Goal: Task Accomplishment & Management: Complete application form

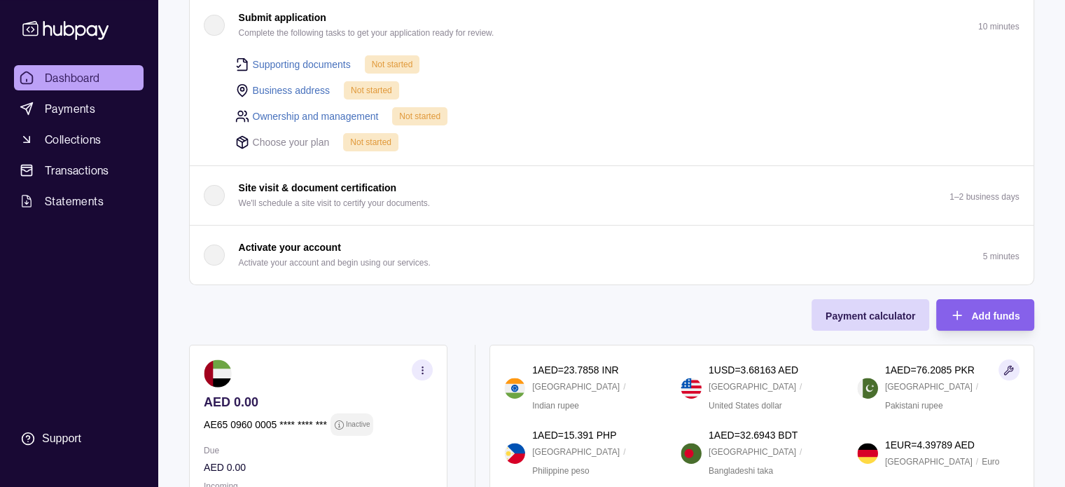
scroll to position [263, 0]
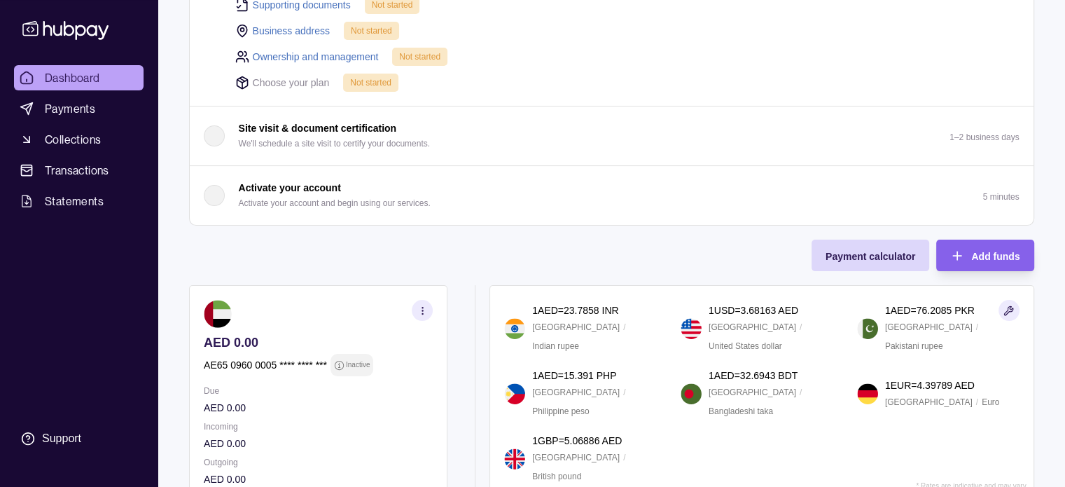
click at [420, 305] on icon "button" at bounding box center [422, 310] width 11 height 11
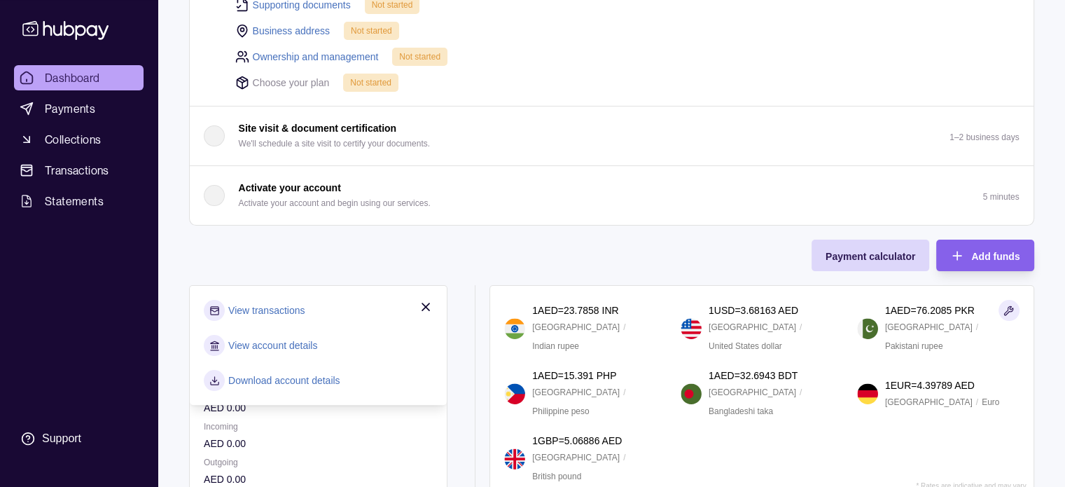
drag, startPoint x: 420, startPoint y: 303, endPoint x: 378, endPoint y: 248, distance: 68.5
click at [378, 248] on div "Onboarding Complete the steps below to finish setting up your account. 25% comp…" at bounding box center [612, 156] width 846 height 689
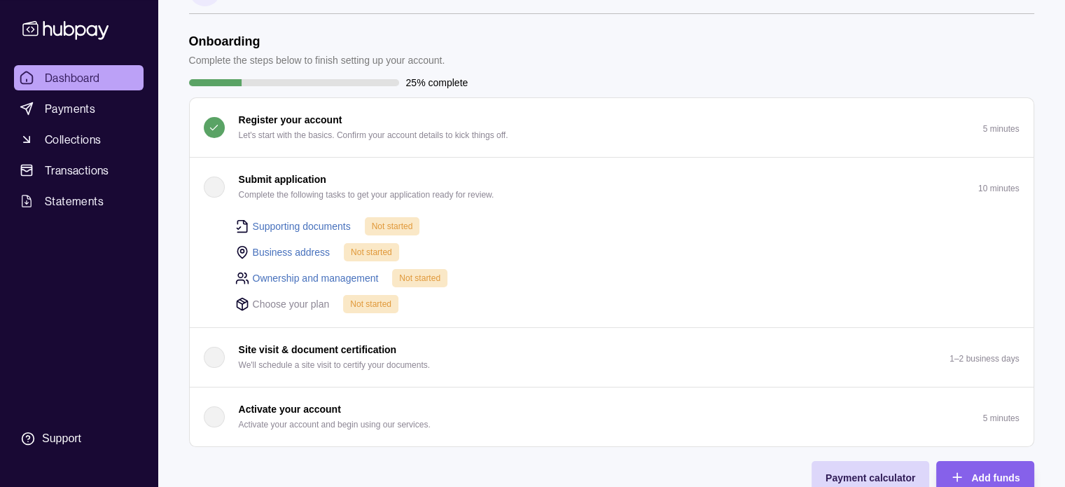
scroll to position [15, 0]
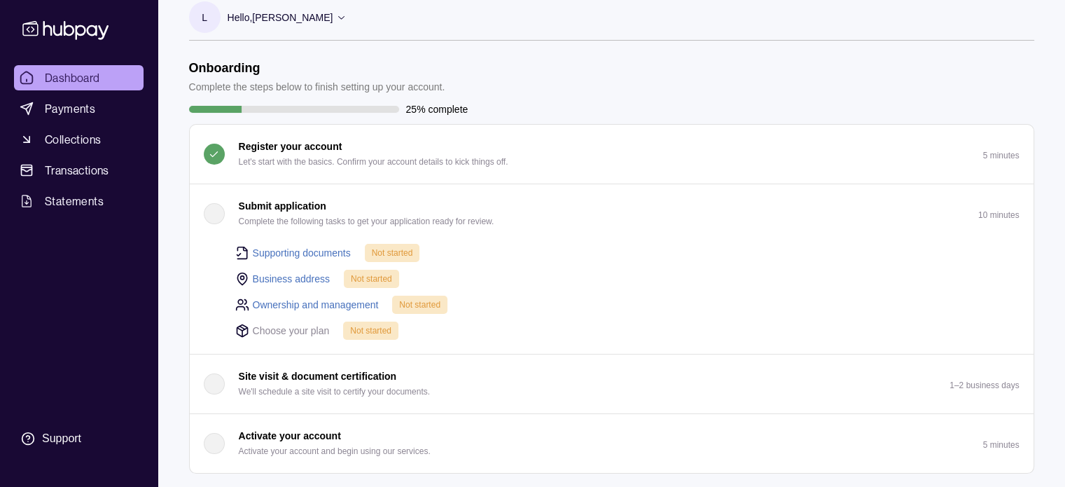
click at [213, 211] on div "button" at bounding box center [214, 213] width 21 height 21
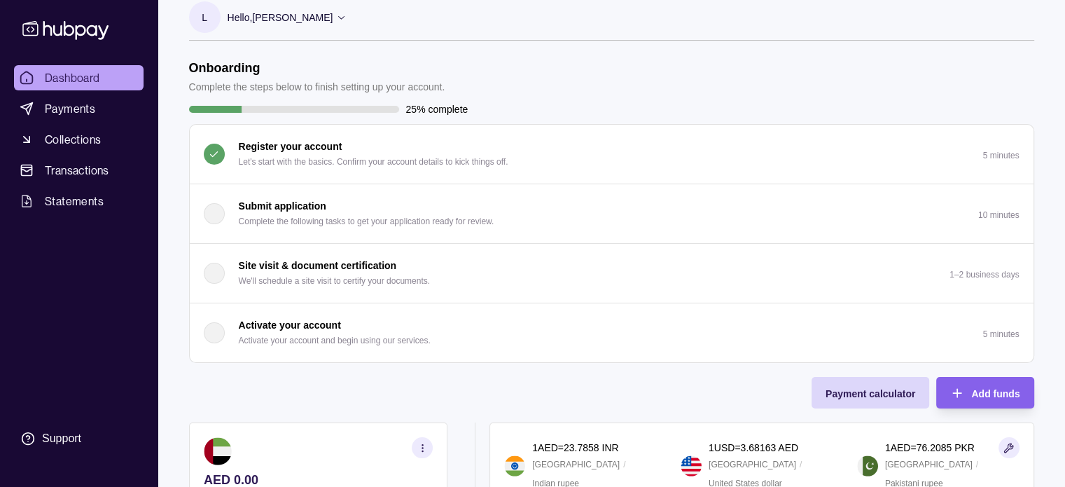
click at [213, 211] on div "button" at bounding box center [214, 213] width 21 height 21
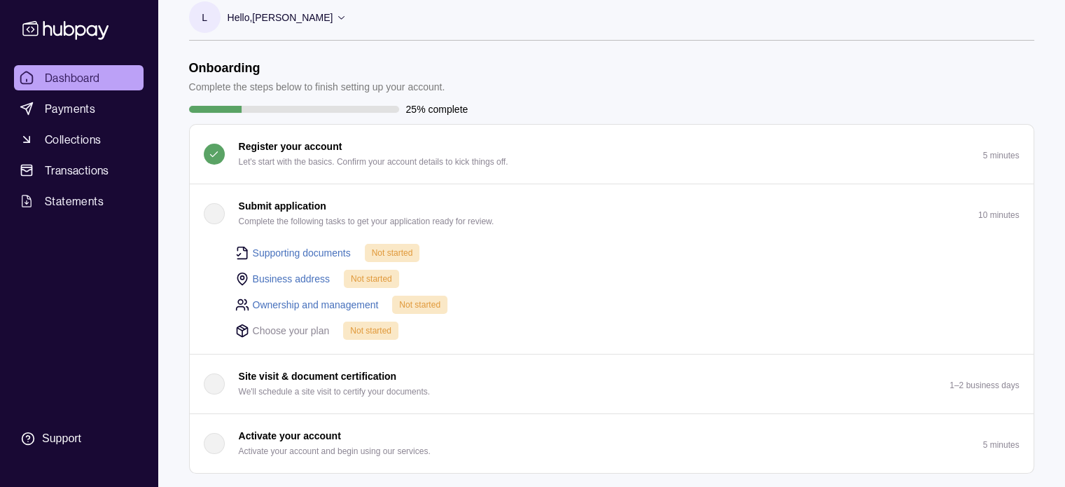
click at [268, 250] on link "Supporting documents" at bounding box center [302, 252] width 98 height 15
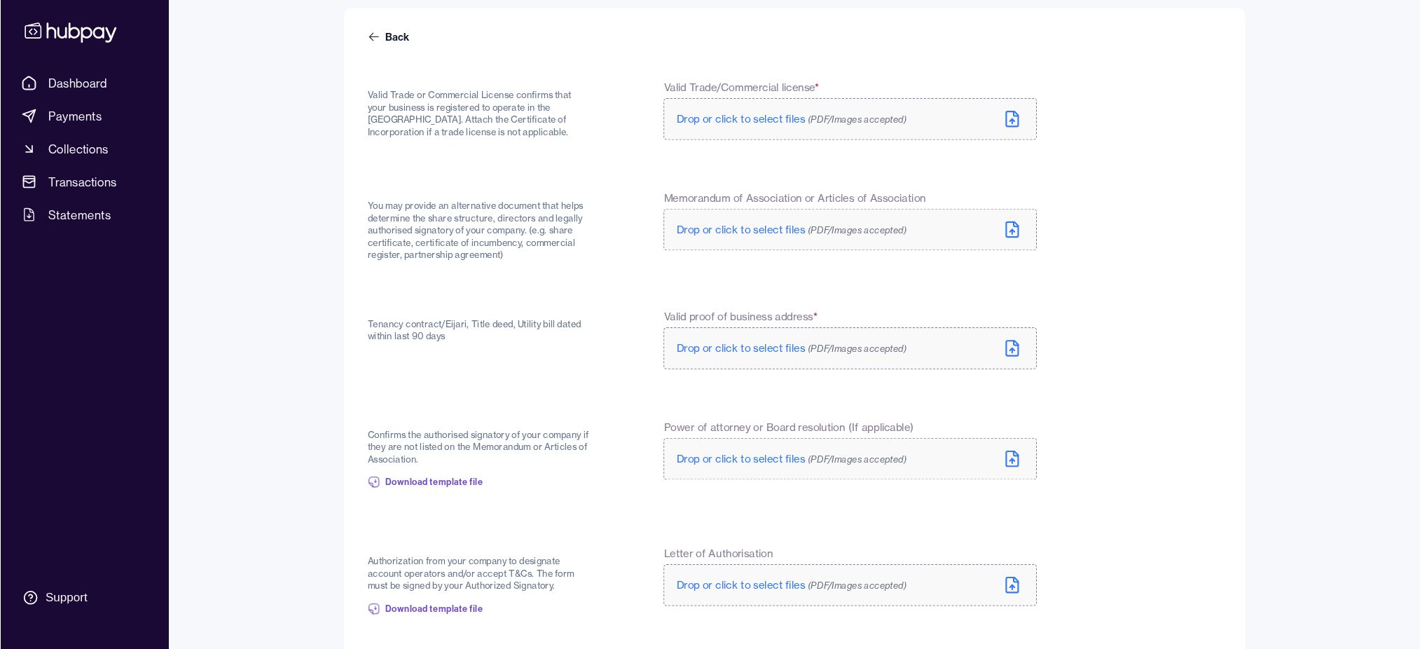
scroll to position [120, 0]
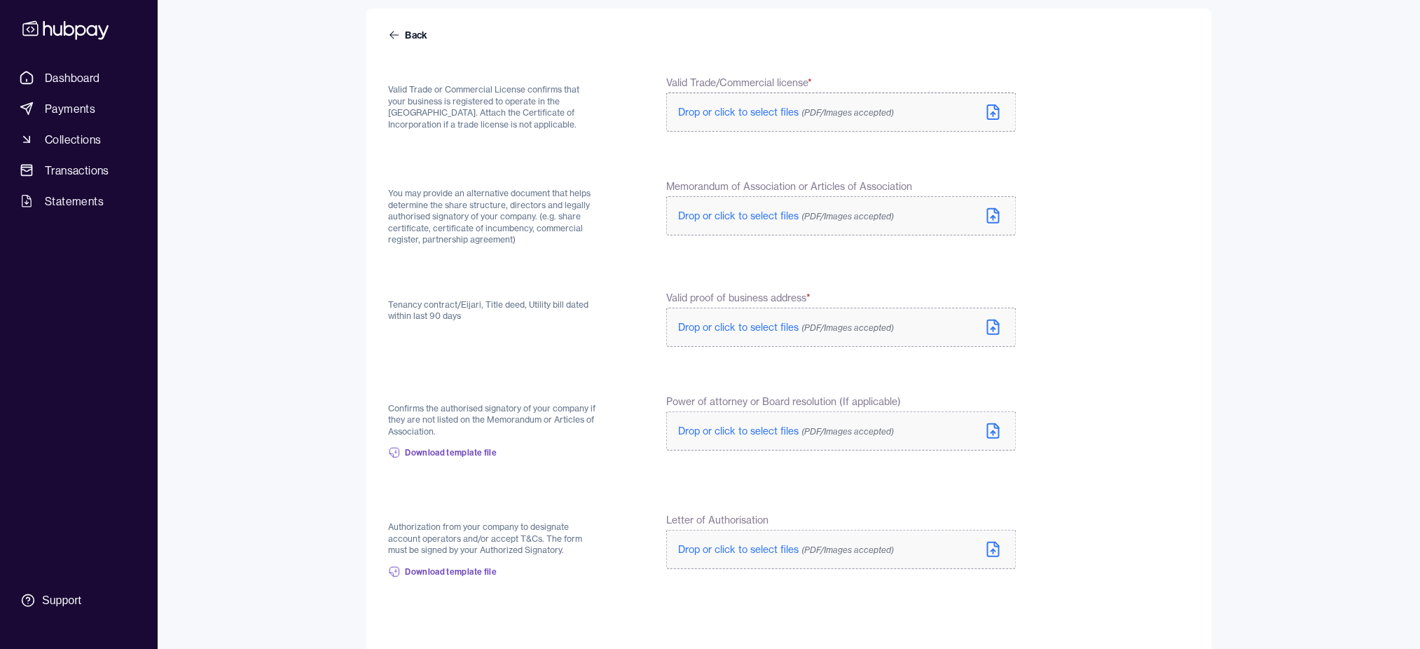
drag, startPoint x: 1044, startPoint y: 1, endPoint x: 1091, endPoint y: 427, distance: 428.4
click at [1075, 427] on form "Back Valid Trade or Commercial License confirms that your business is registere…" at bounding box center [789, 359] width 801 height 663
click at [867, 106] on span "Drop or click to select files (PDF/Images accepted)" at bounding box center [786, 112] width 216 height 13
click at [736, 212] on span "Drop or click to select files (PDF/Images accepted)" at bounding box center [786, 215] width 216 height 13
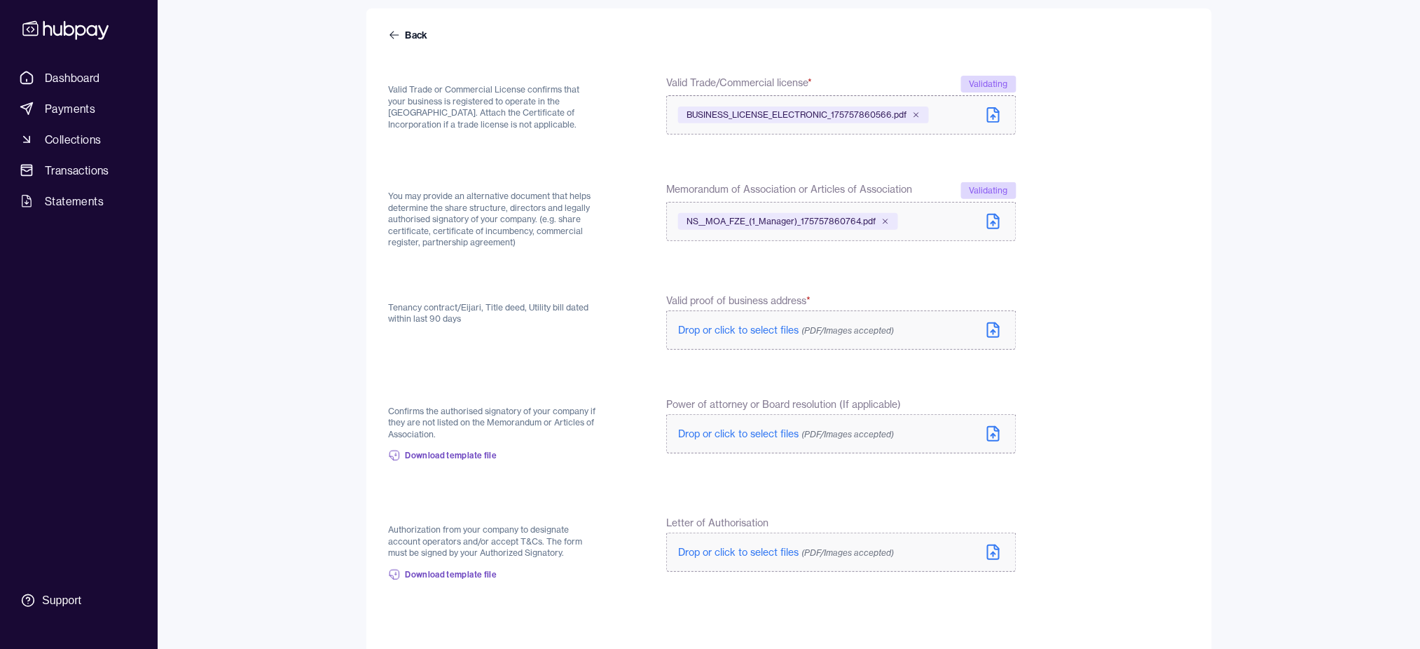
click at [749, 329] on span "Drop or click to select files (PDF/Images accepted)" at bounding box center [786, 330] width 216 height 13
click at [306, 476] on div "Dashboard Payments Collections Transactions Statements Support L Hello, [PERSON…" at bounding box center [710, 306] width 1420 height 853
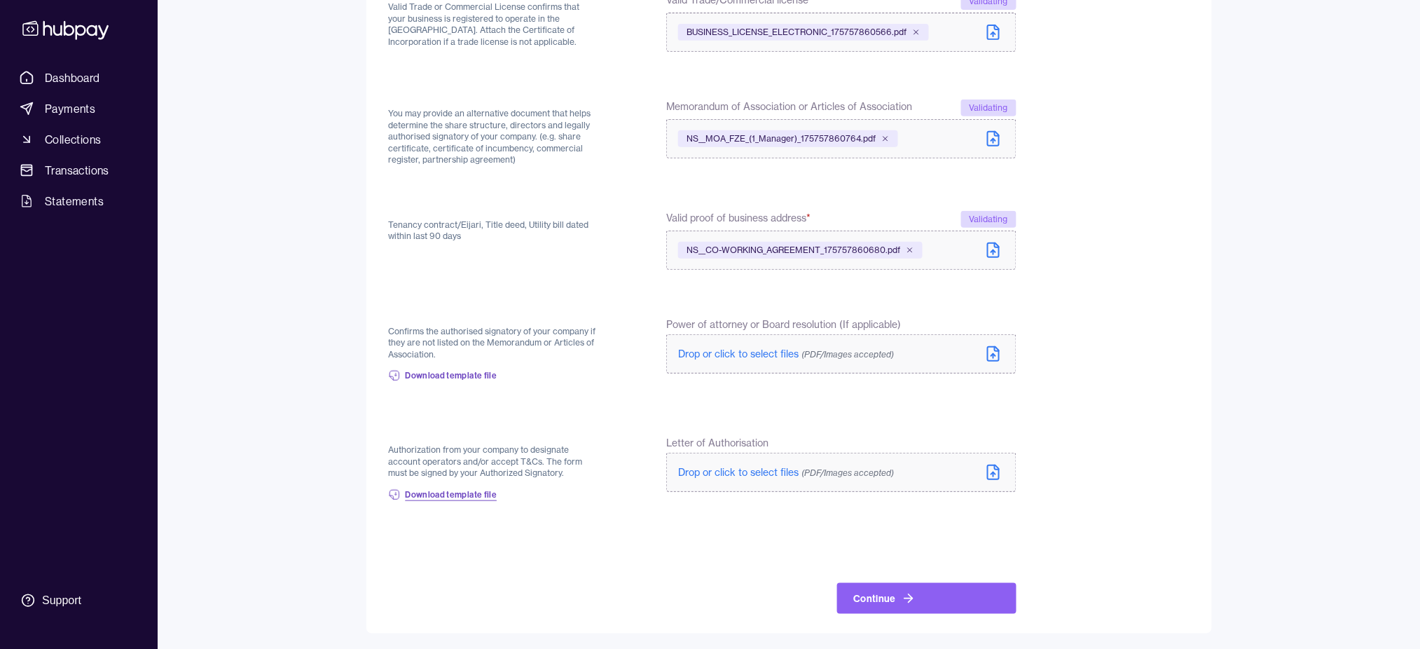
click at [469, 486] on span "Download template file" at bounding box center [452, 494] width 92 height 11
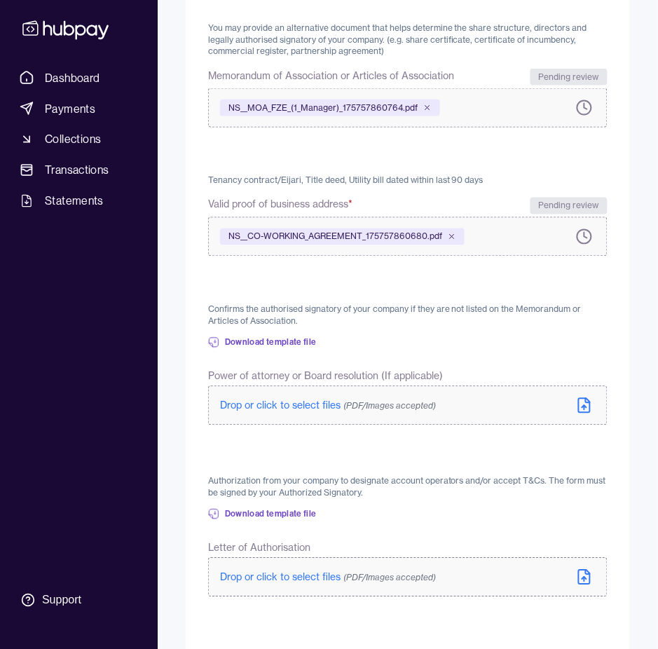
scroll to position [419, 0]
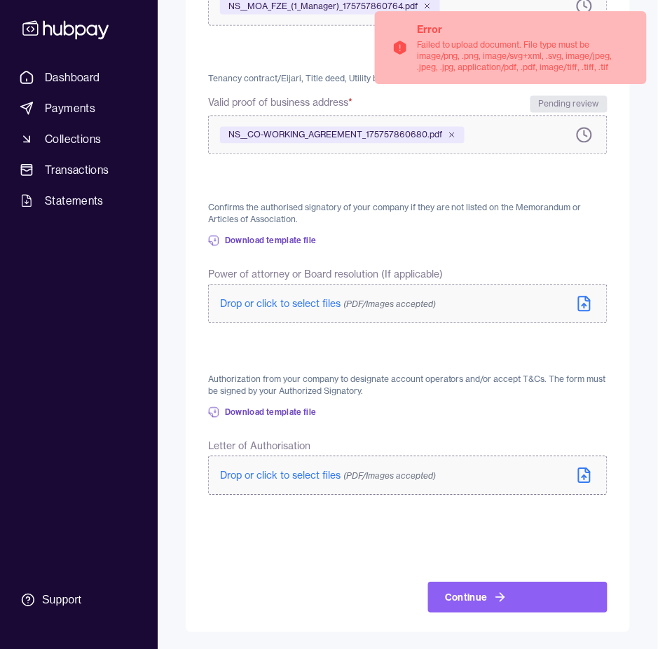
click at [288, 465] on label "Drop or click to select files (PDF/Images accepted)" at bounding box center [407, 475] width 399 height 39
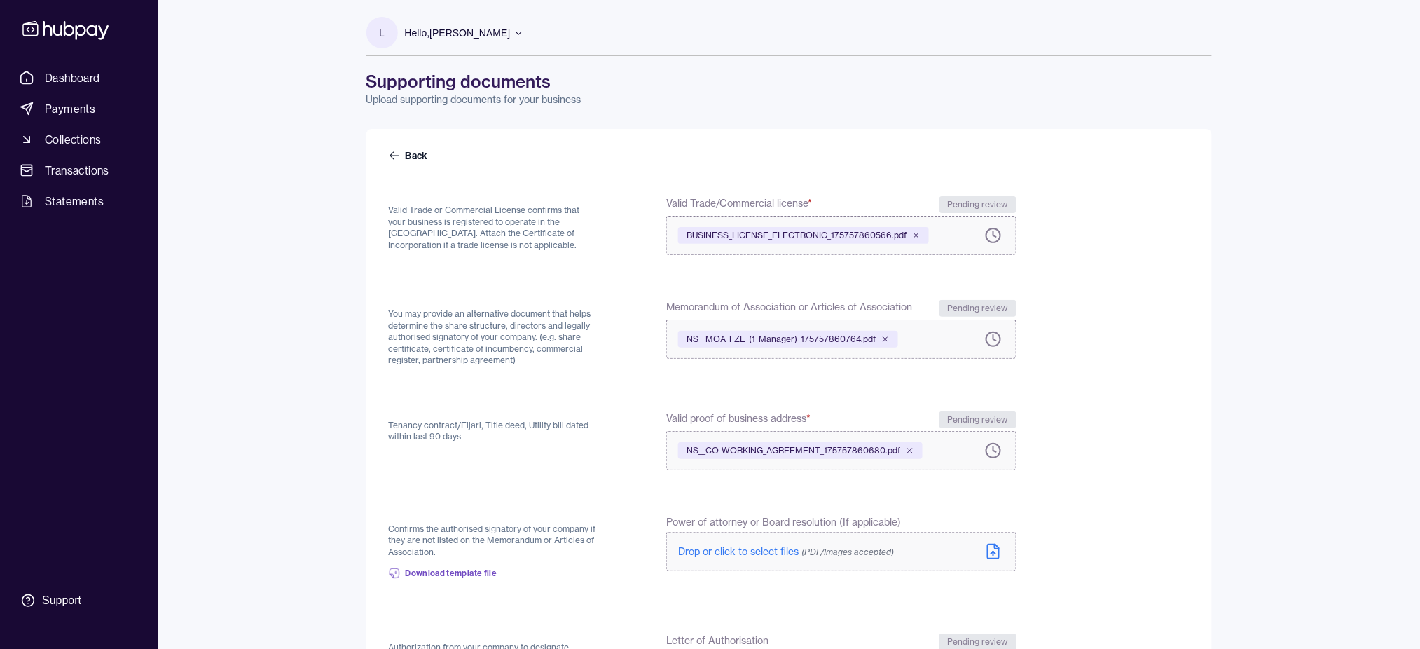
scroll to position [198, 0]
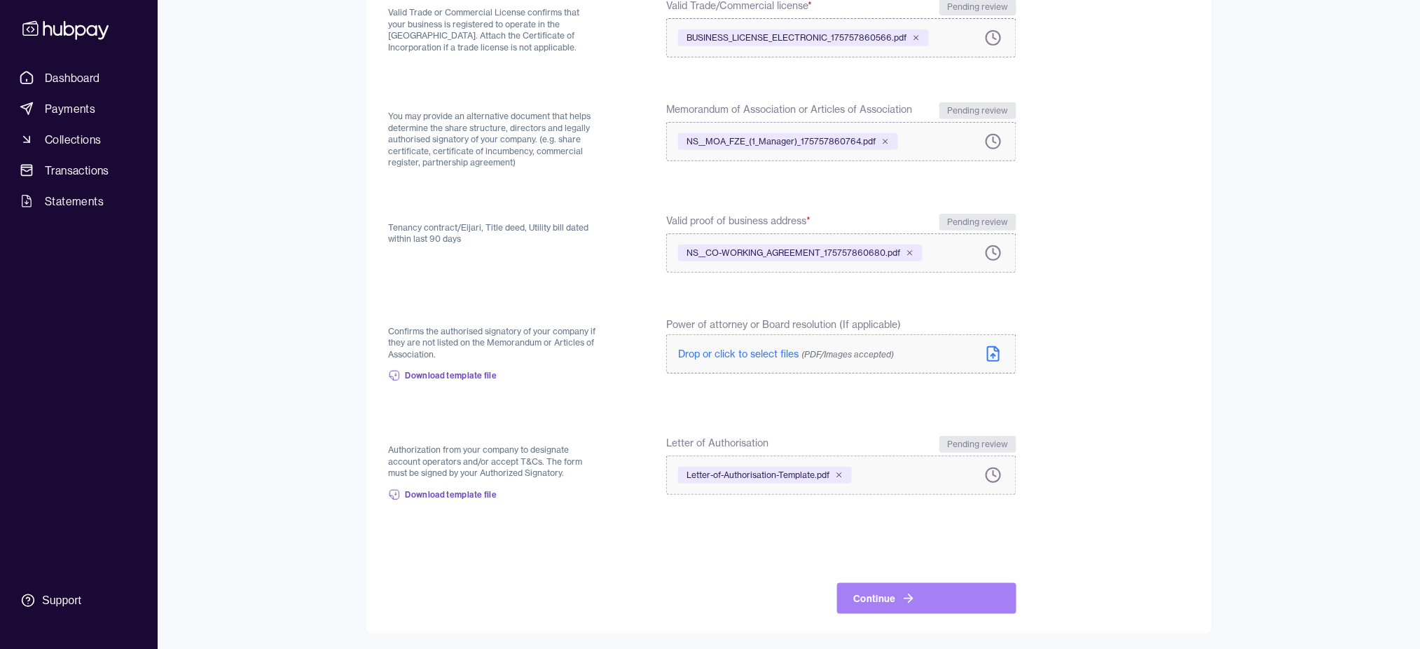
click at [923, 486] on button "Continue" at bounding box center [926, 598] width 179 height 31
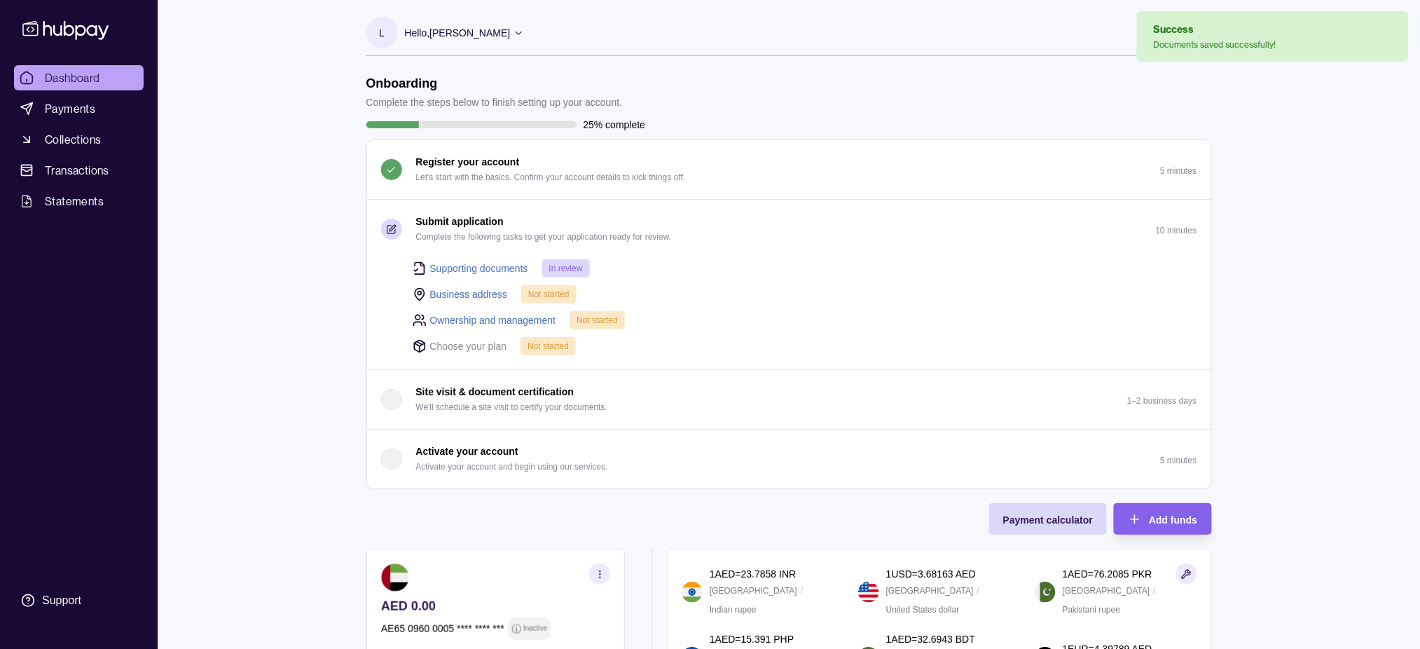
click at [482, 289] on link "Business address" at bounding box center [469, 294] width 78 height 15
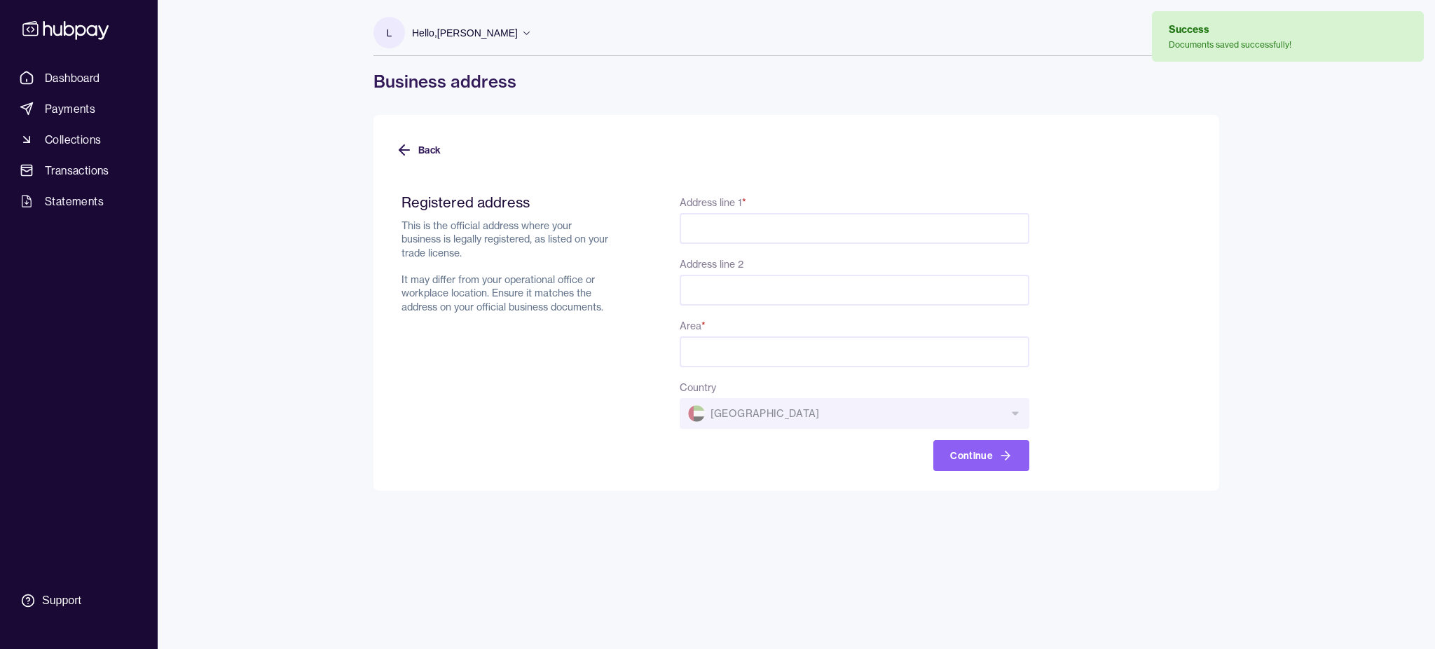
click at [708, 340] on input "Area *" at bounding box center [855, 351] width 350 height 31
paste input "*******"
type input "*******"
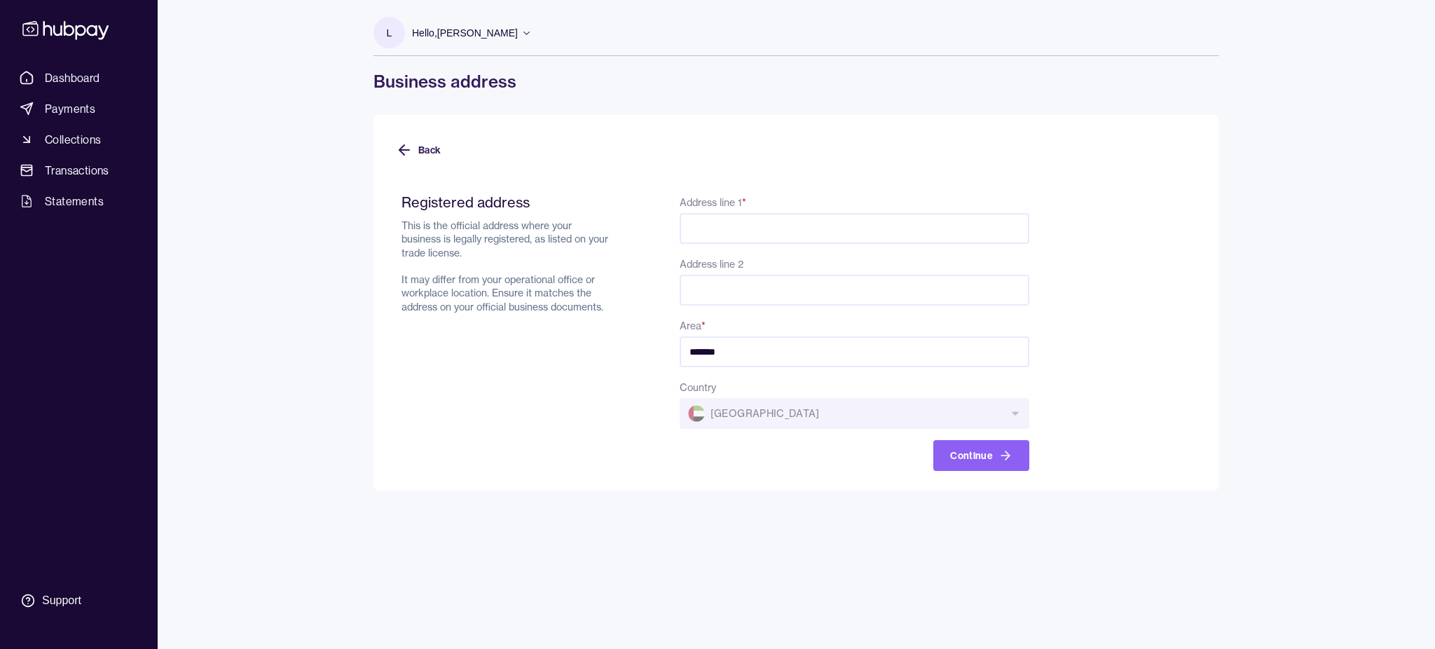
click at [816, 218] on input "Address line 1 *" at bounding box center [855, 228] width 350 height 31
paste input "**********"
type input "**********"
click at [958, 451] on button "Continue" at bounding box center [981, 455] width 96 height 31
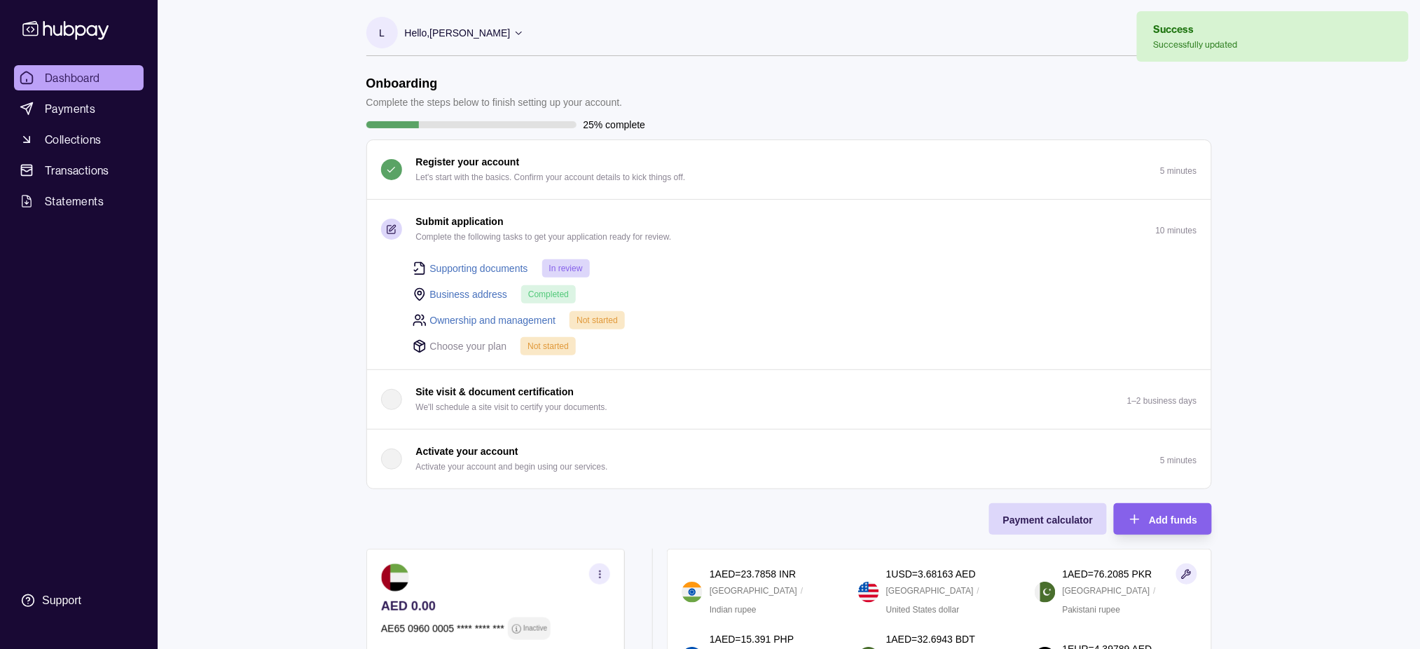
click at [532, 321] on link "Ownership and management" at bounding box center [493, 319] width 126 height 15
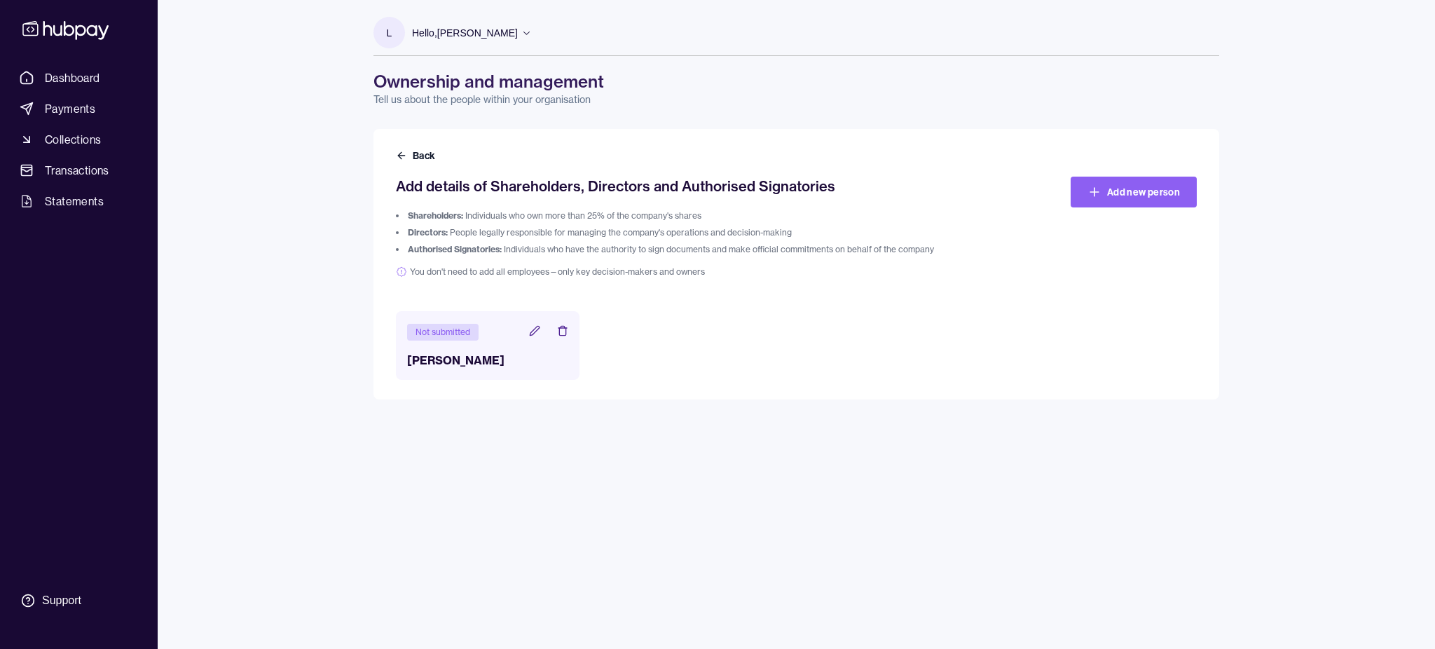
click at [521, 29] on icon at bounding box center [526, 32] width 11 height 11
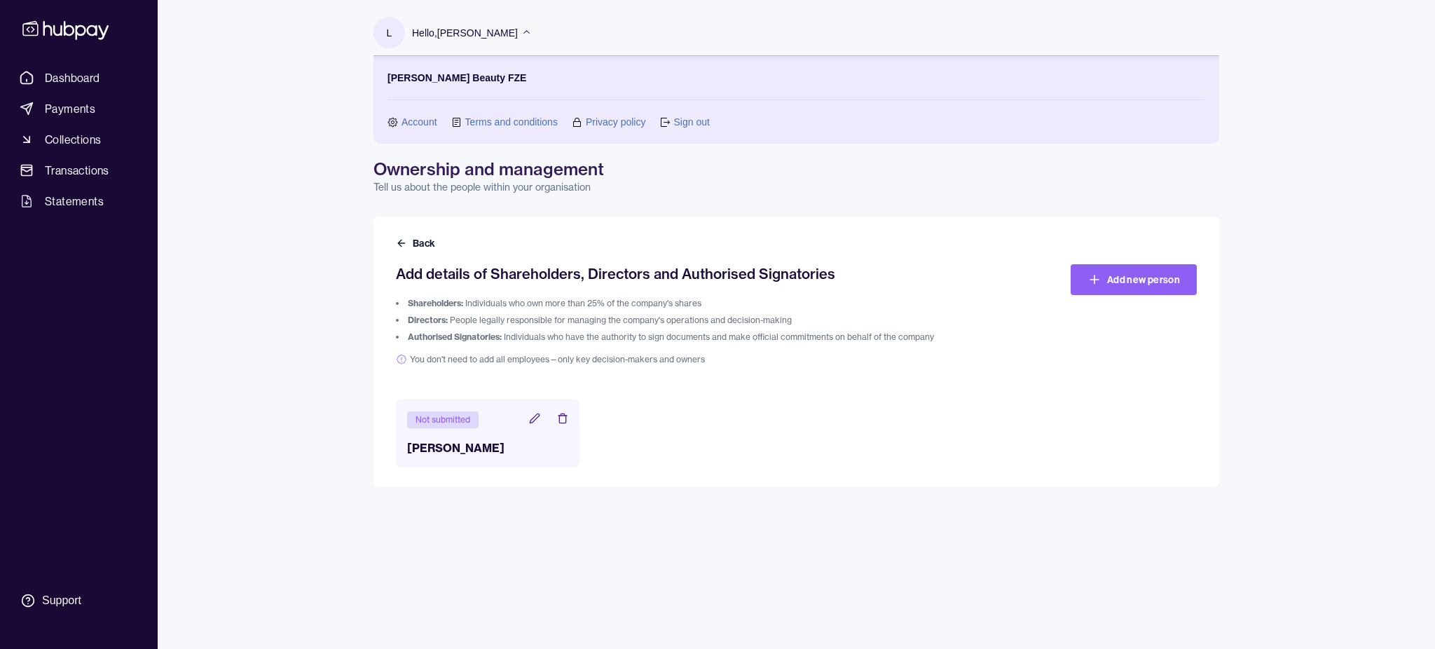
click at [521, 29] on icon at bounding box center [526, 32] width 11 height 11
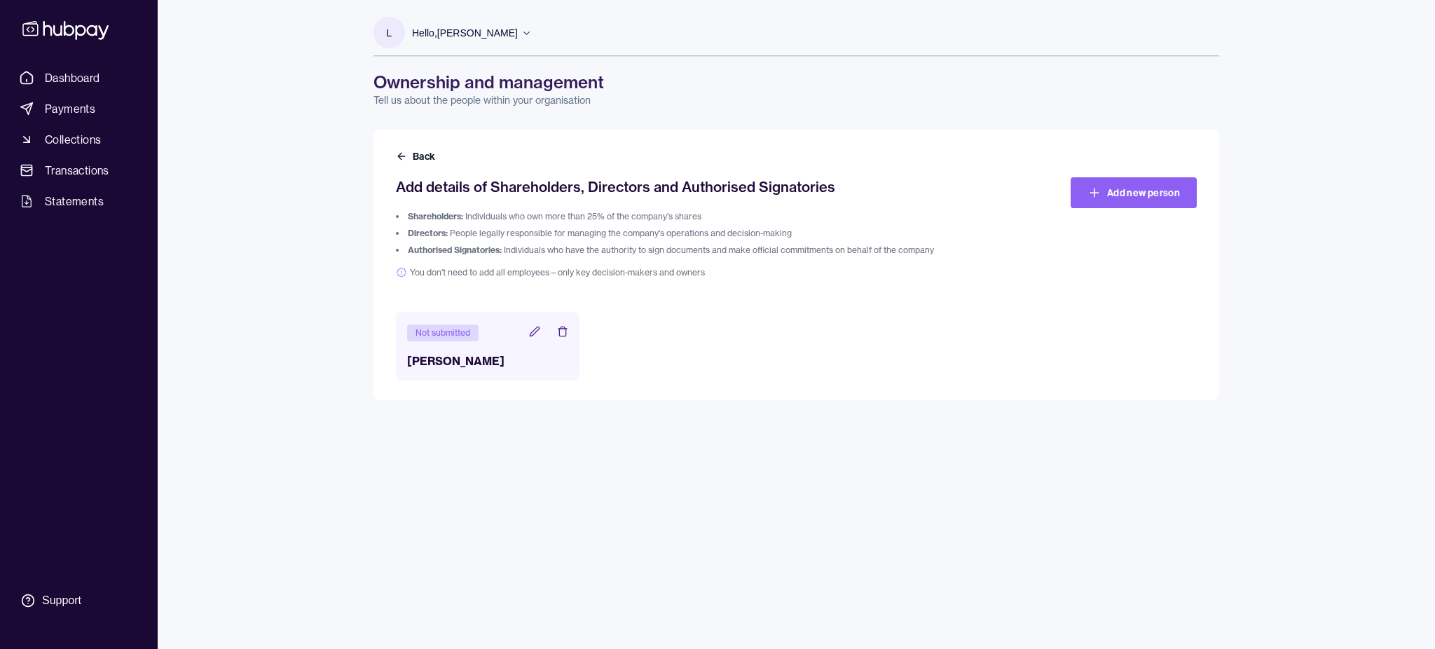
click at [521, 29] on icon at bounding box center [526, 32] width 11 height 11
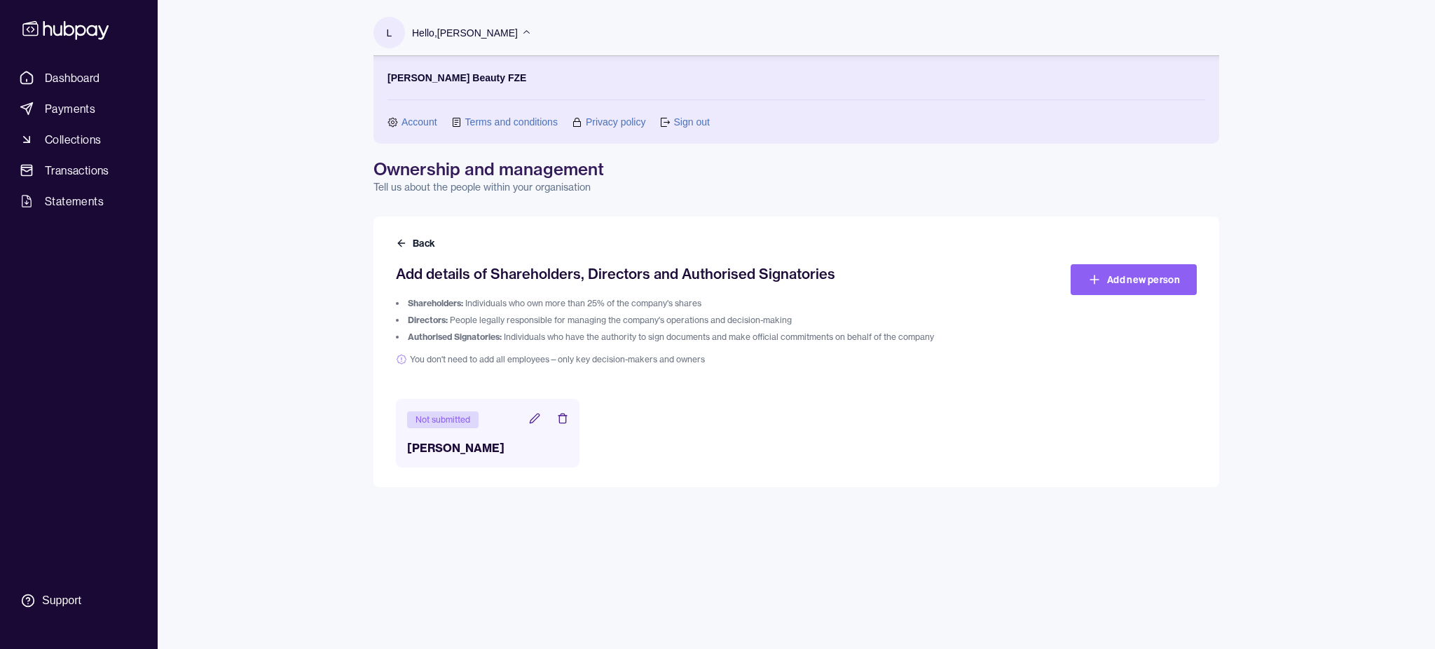
click at [521, 29] on icon at bounding box center [526, 32] width 11 height 11
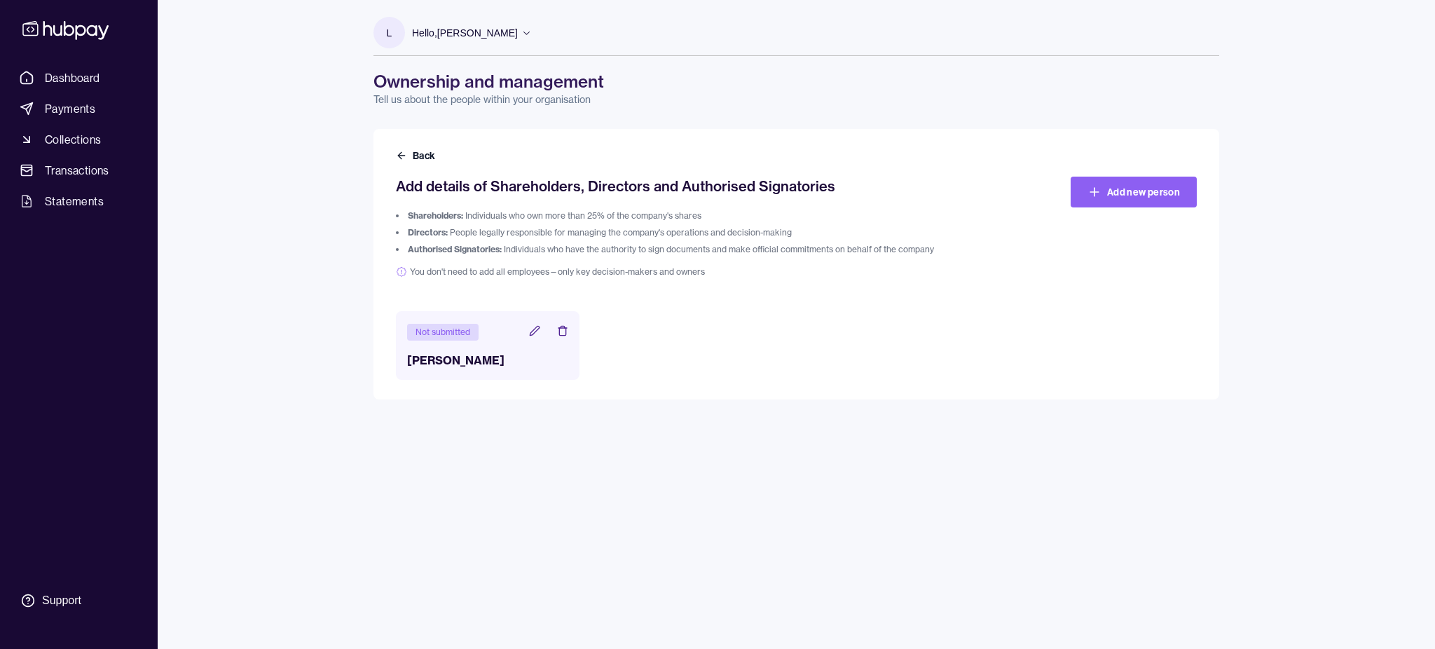
click at [535, 331] on icon at bounding box center [534, 330] width 9 height 9
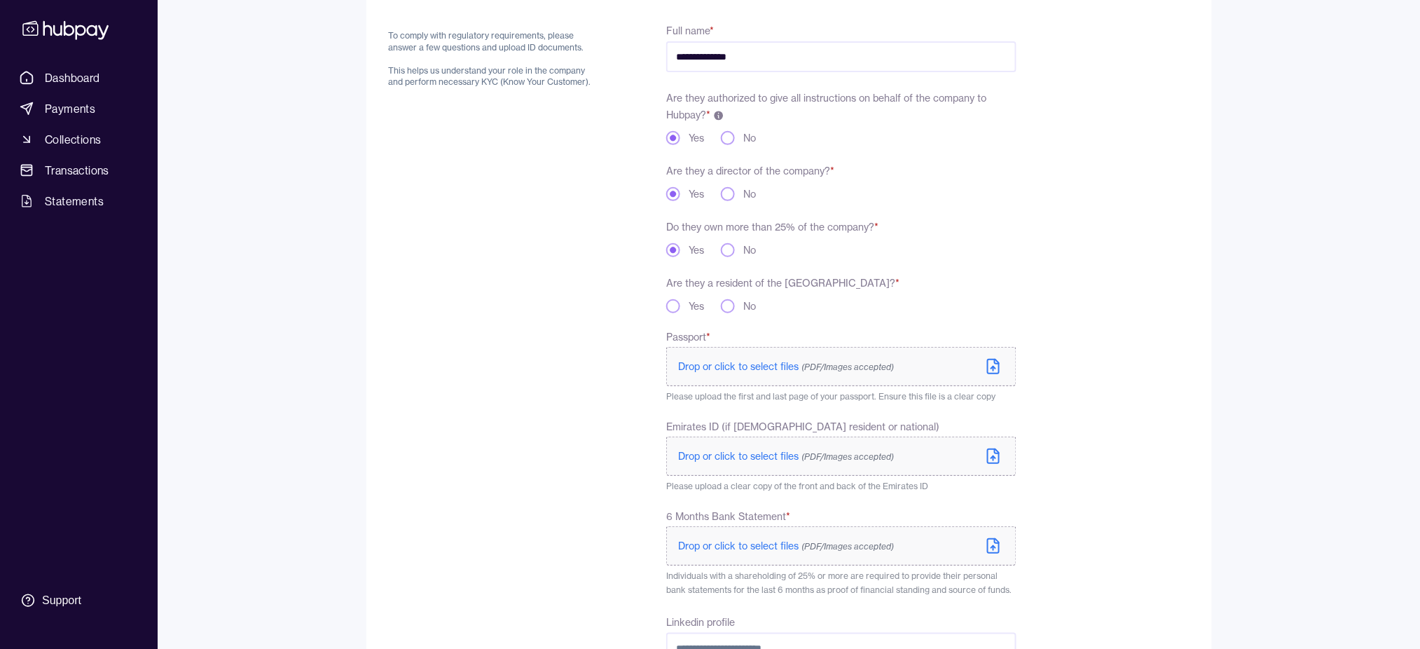
scroll to position [121, 0]
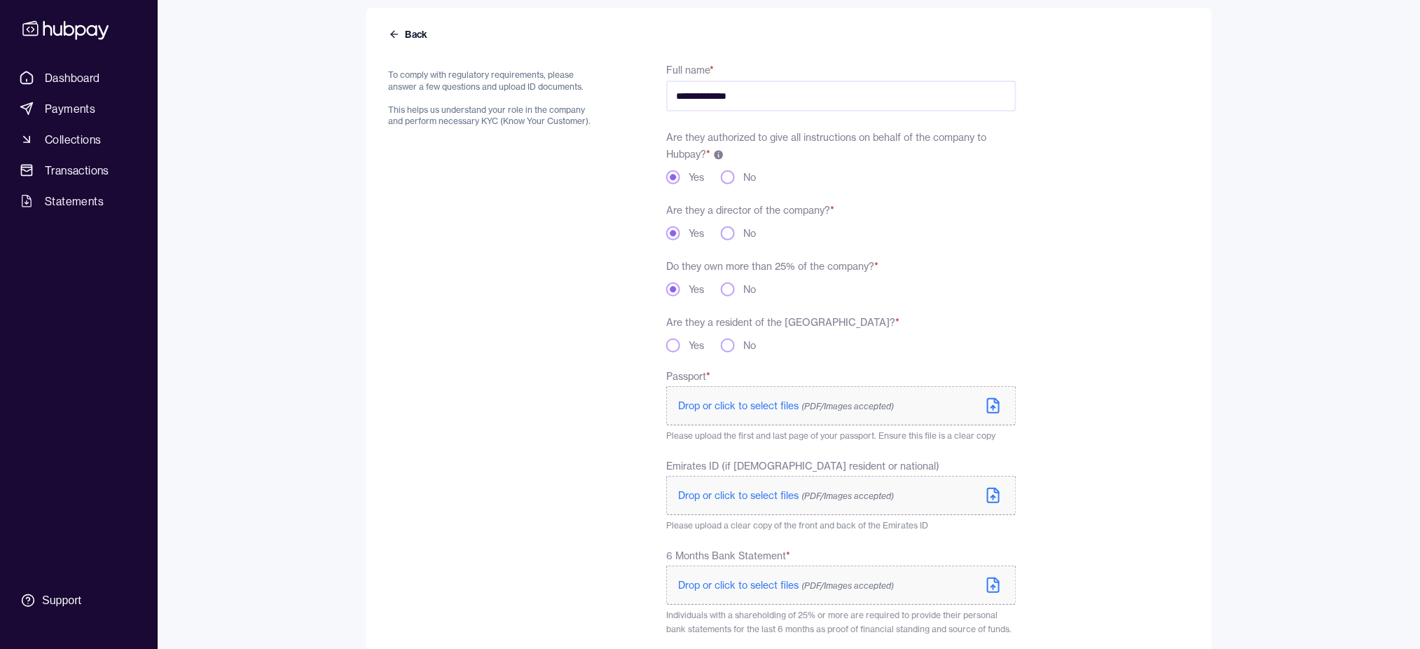
click at [733, 338] on div "No" at bounding box center [738, 345] width 35 height 14
click at [731, 343] on button "No" at bounding box center [728, 345] width 14 height 14
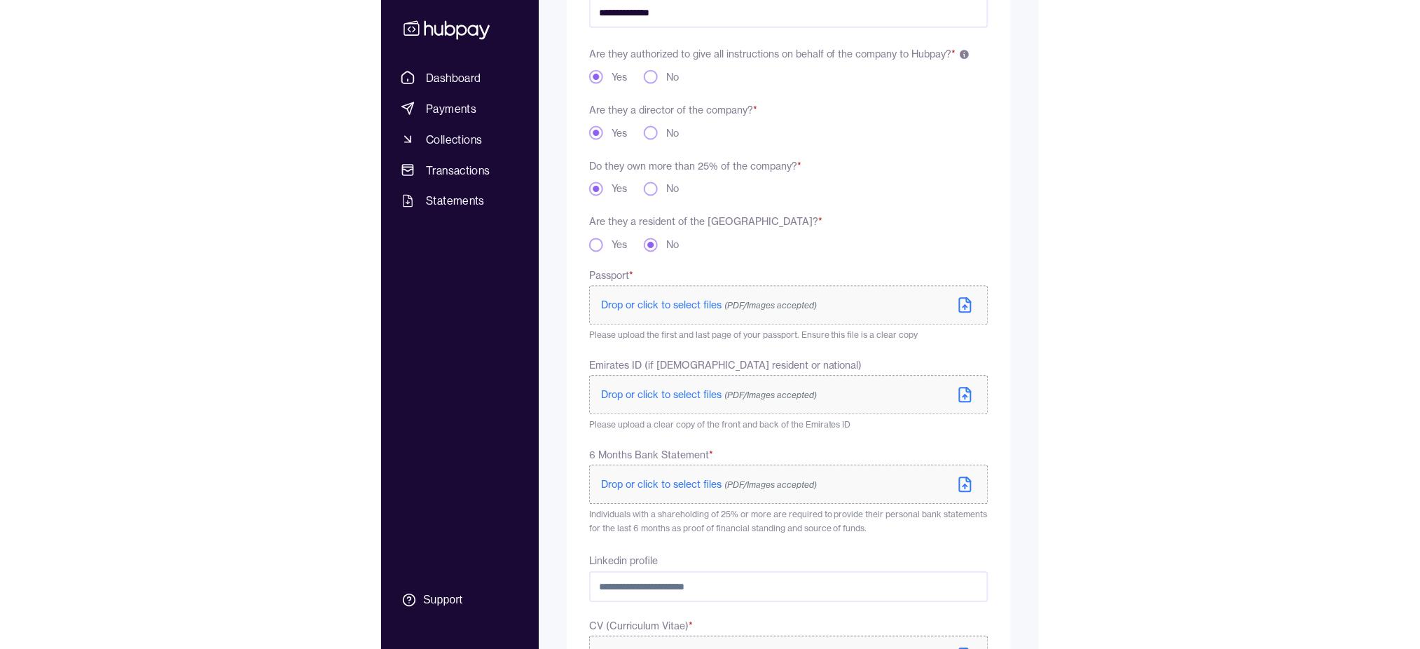
scroll to position [264, 0]
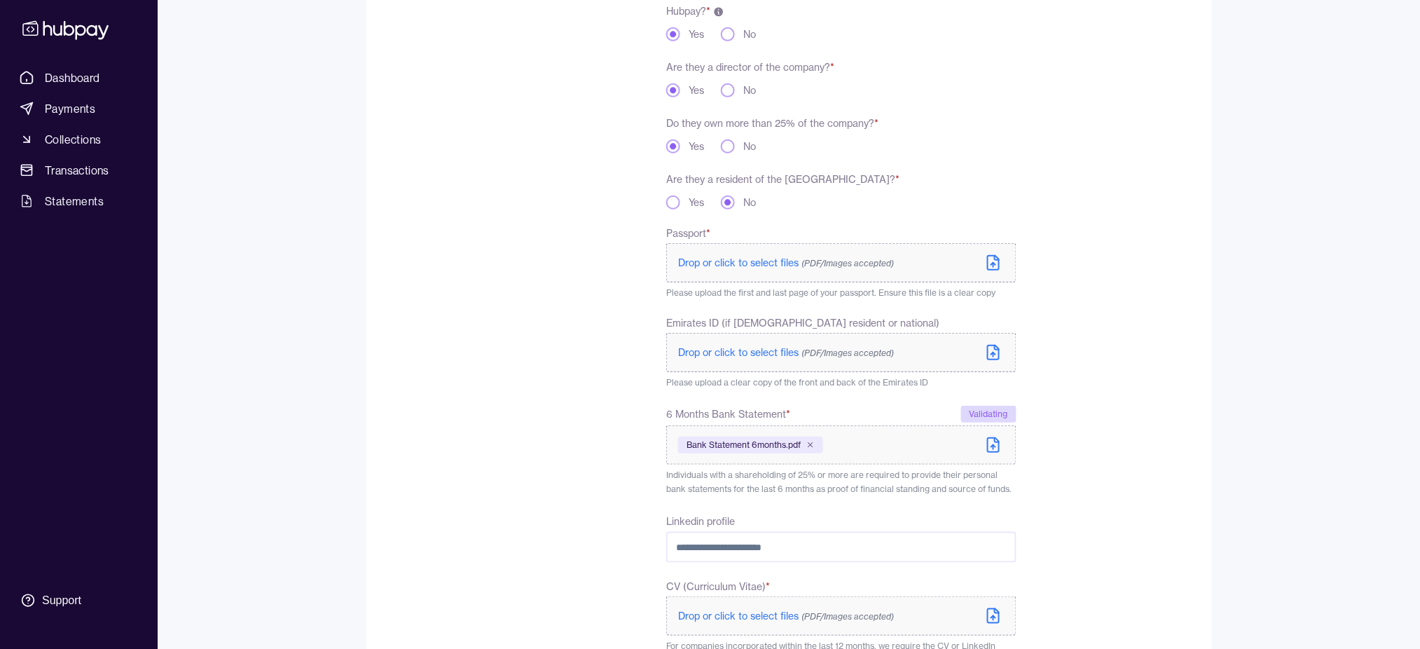
drag, startPoint x: 127, startPoint y: 0, endPoint x: 711, endPoint y: 304, distance: 658.0
click at [711, 304] on div "**********" at bounding box center [841, 436] width 350 height 1037
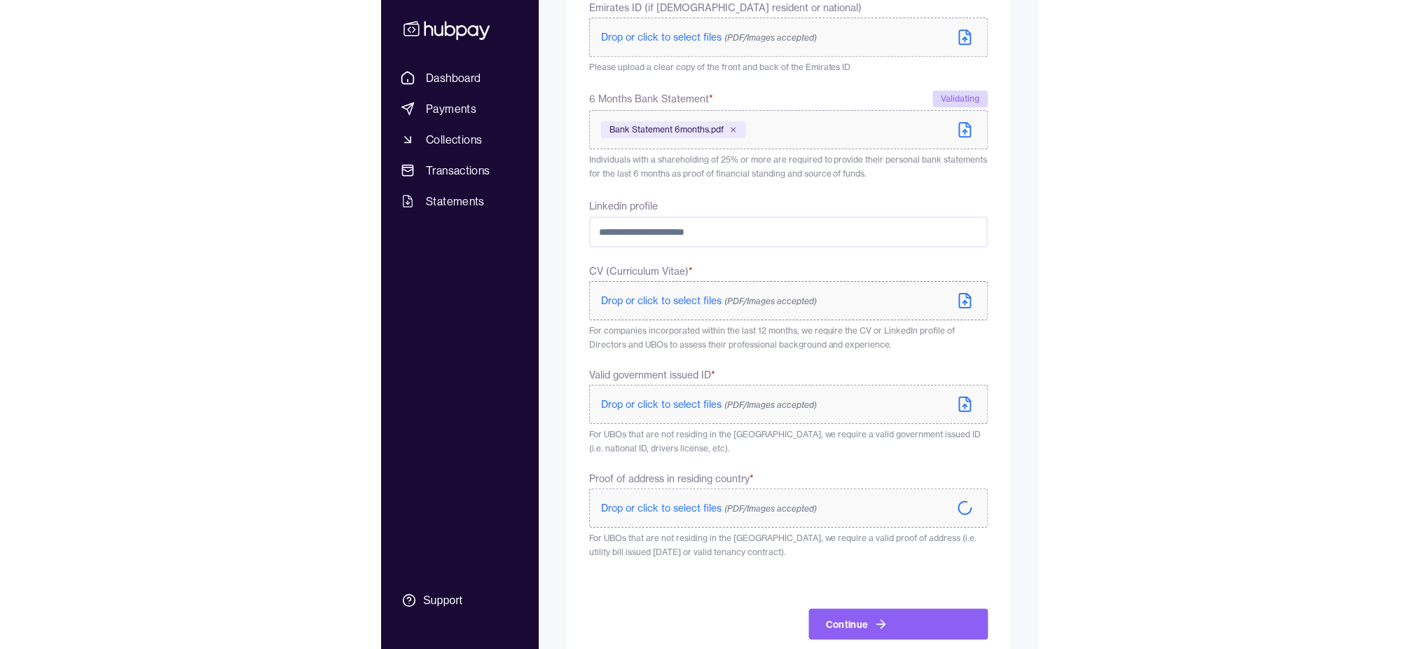
scroll to position [592, 0]
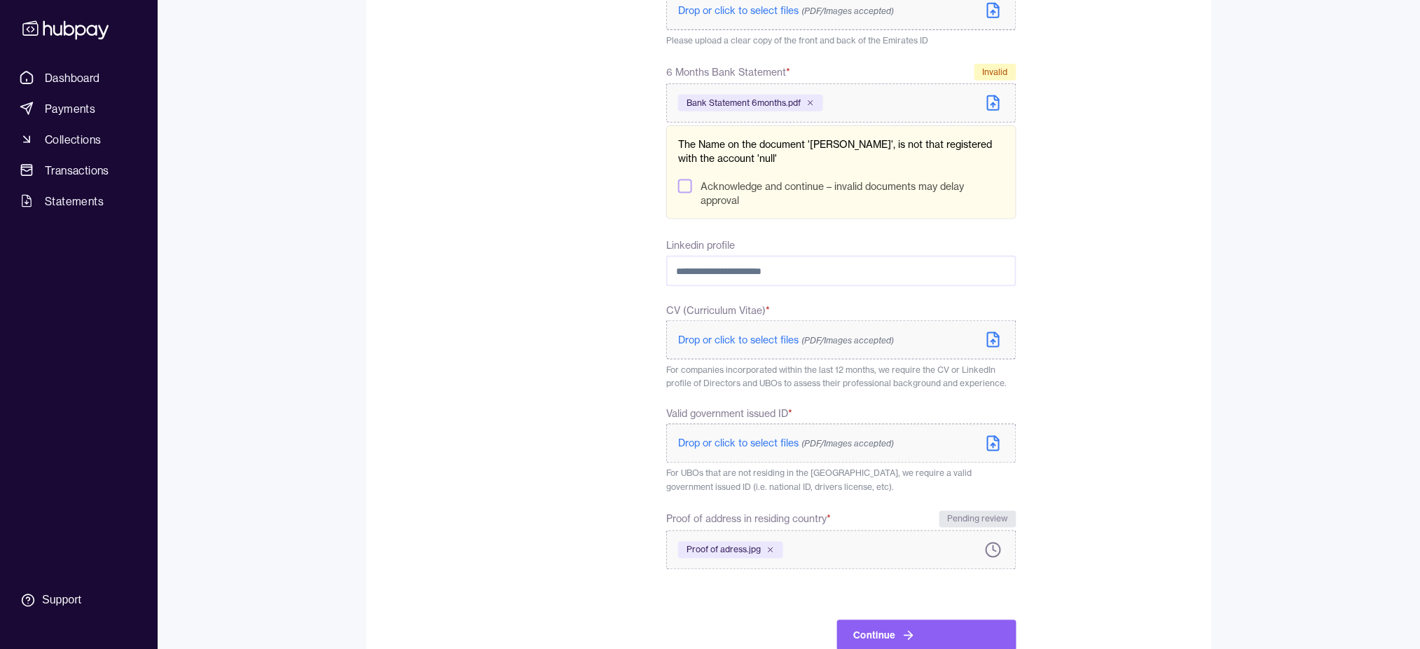
click at [1075, 227] on form "**********" at bounding box center [789, 111] width 801 height 1077
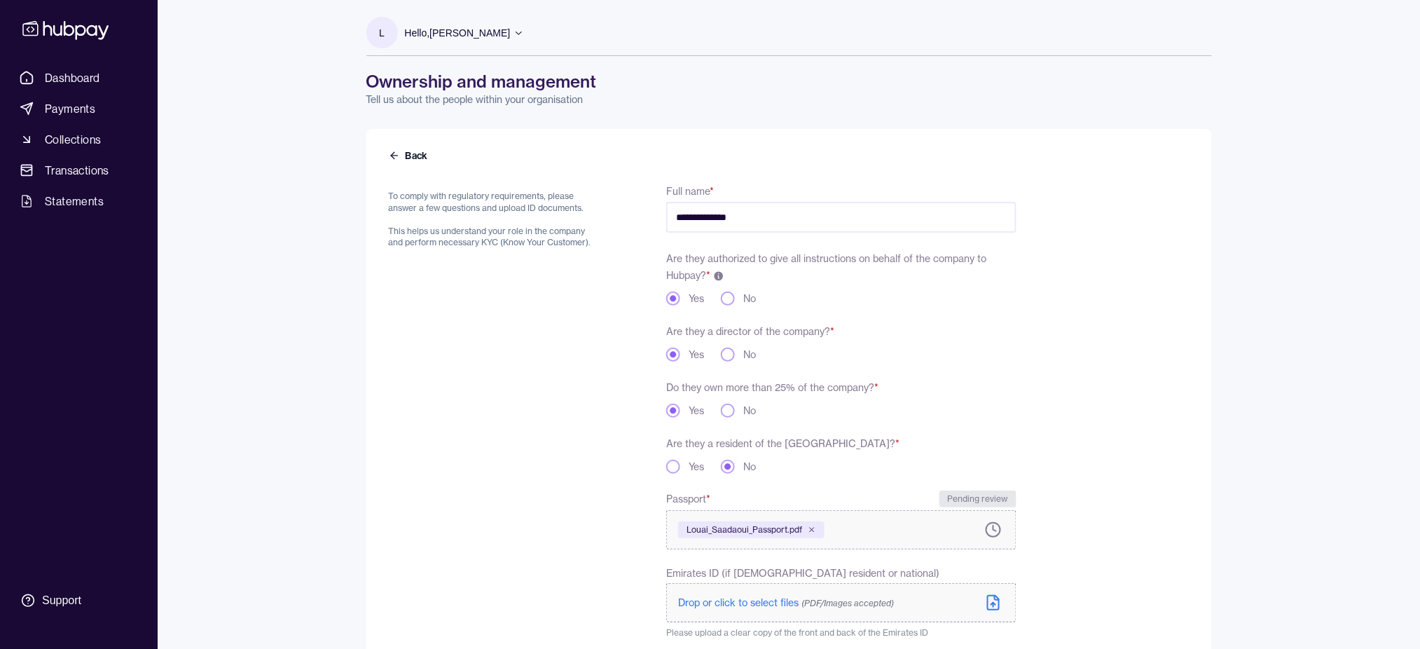
scroll to position [1, 0]
click at [705, 217] on input "**********" at bounding box center [841, 216] width 350 height 31
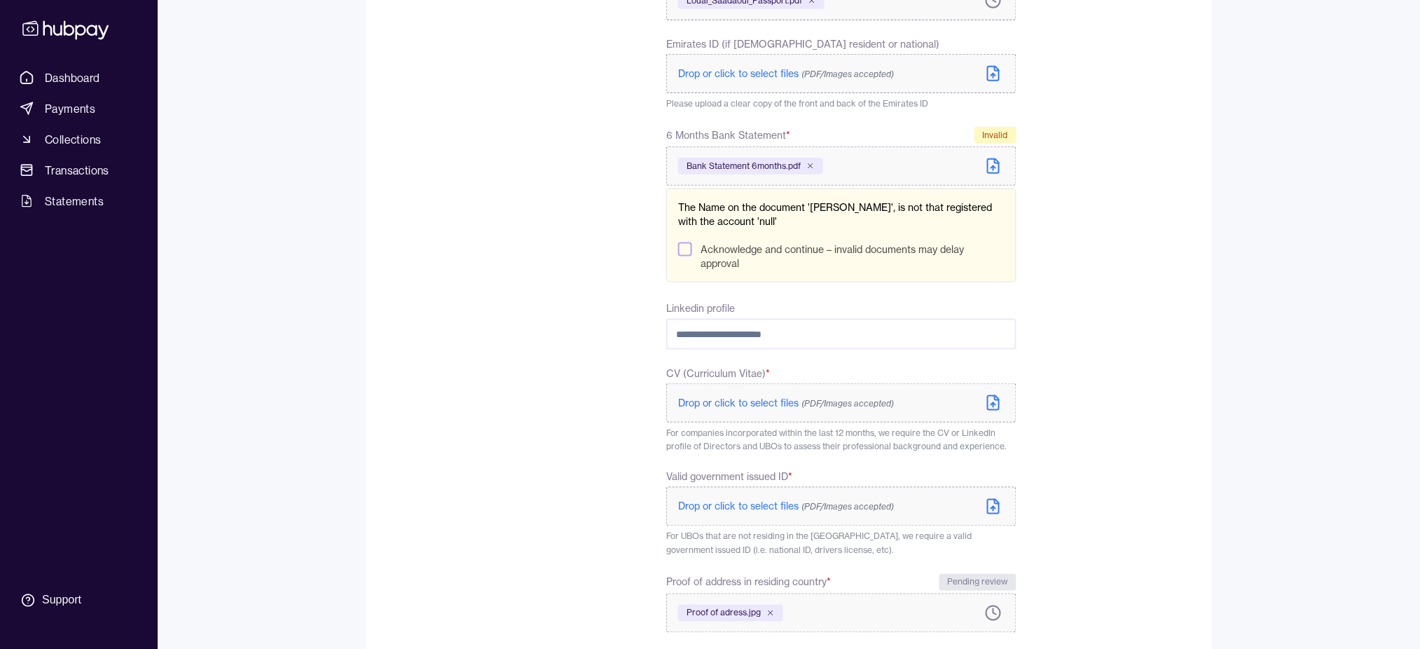
scroll to position [531, 0]
click at [889, 213] on p "The Name on the document '[PERSON_NAME]', is not that registered with the accou…" at bounding box center [841, 212] width 326 height 28
click at [876, 174] on label "Bank Statement 6months.pdf" at bounding box center [841, 163] width 350 height 39
click at [811, 164] on icon at bounding box center [810, 164] width 4 height 4
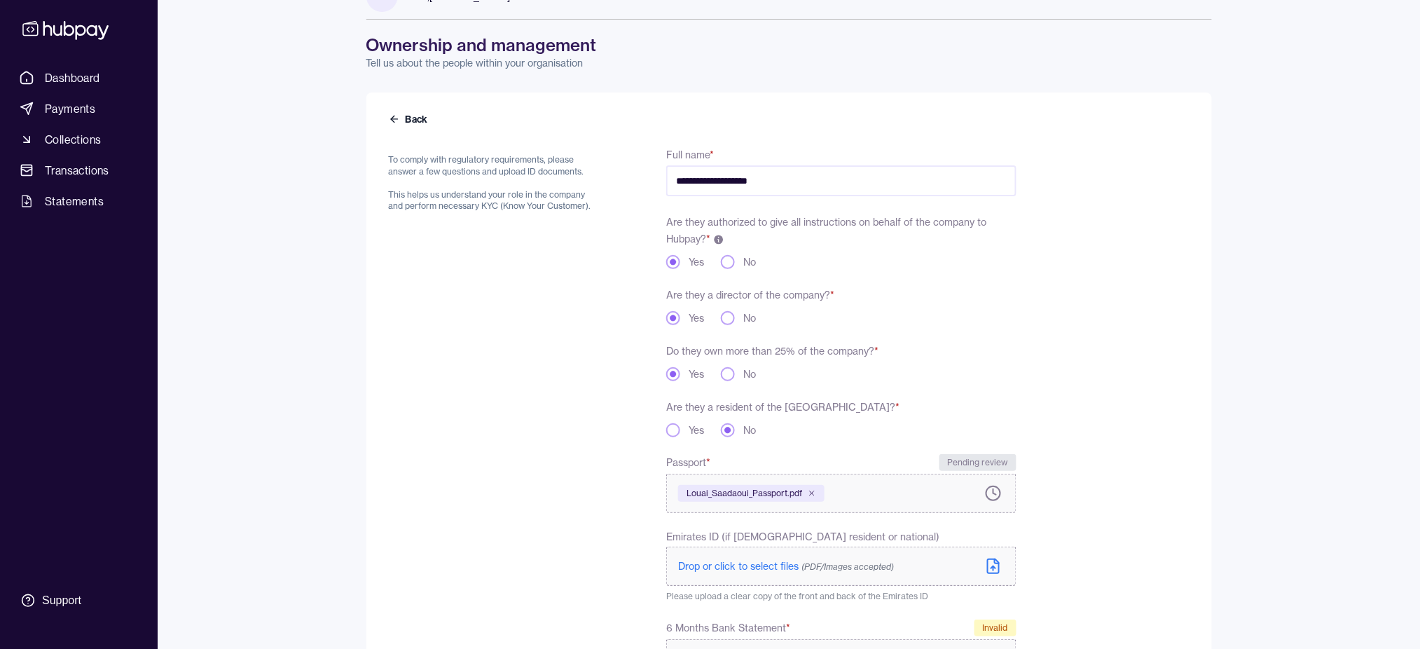
scroll to position [34, 0]
click at [729, 179] on input "**********" at bounding box center [841, 183] width 350 height 31
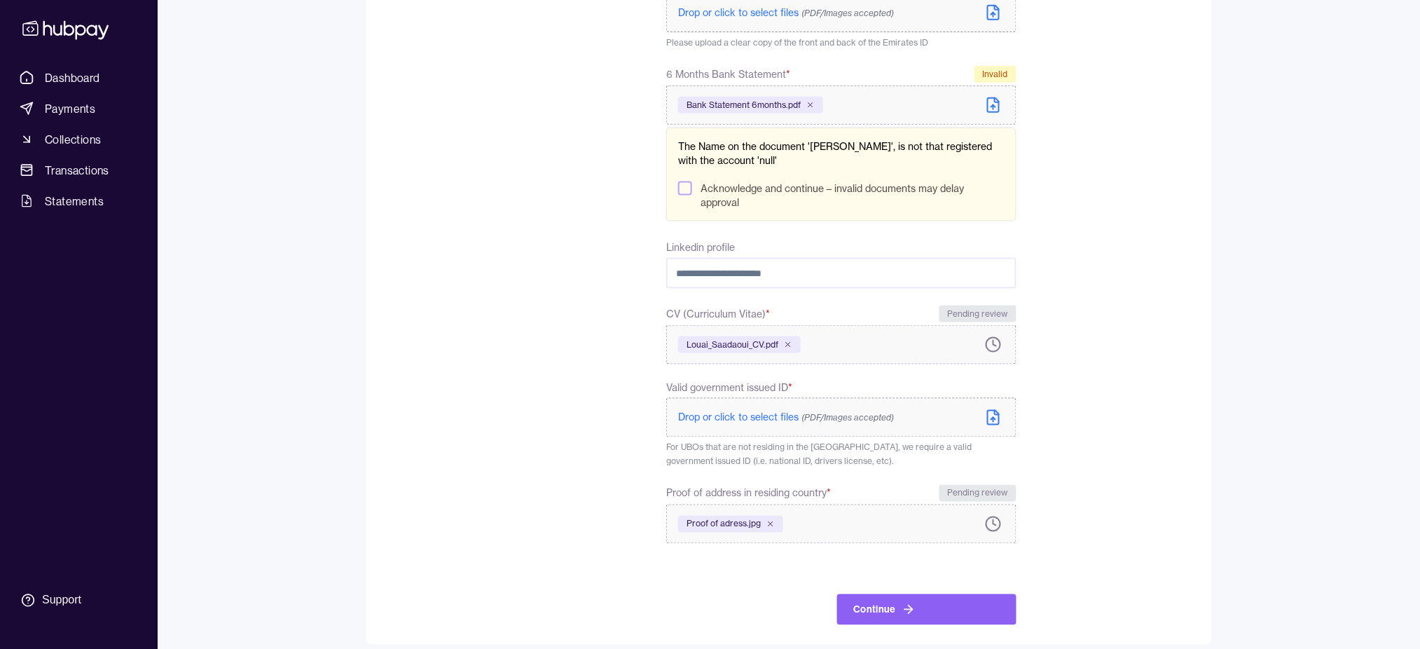
scroll to position [602, 0]
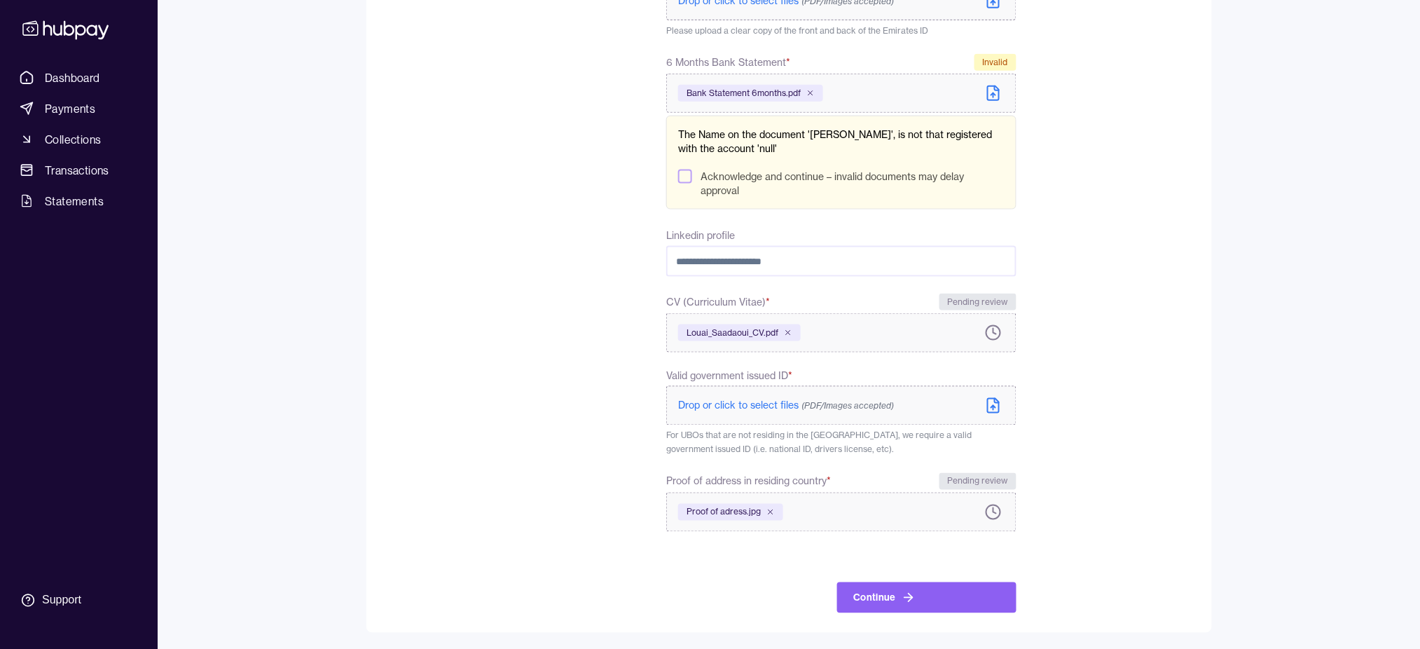
type input "**********"
click at [685, 172] on button "Acknowledge and continue – invalid documents may delay approval" at bounding box center [685, 177] width 14 height 14
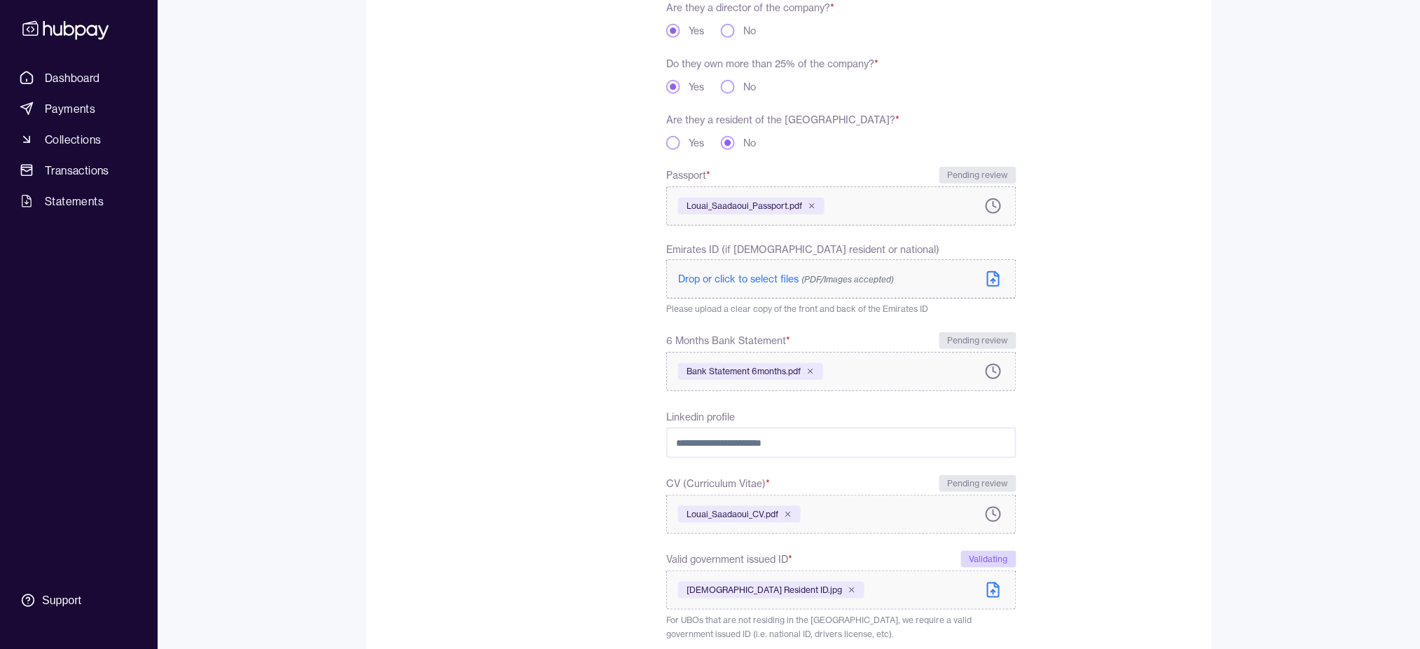
scroll to position [509, 0]
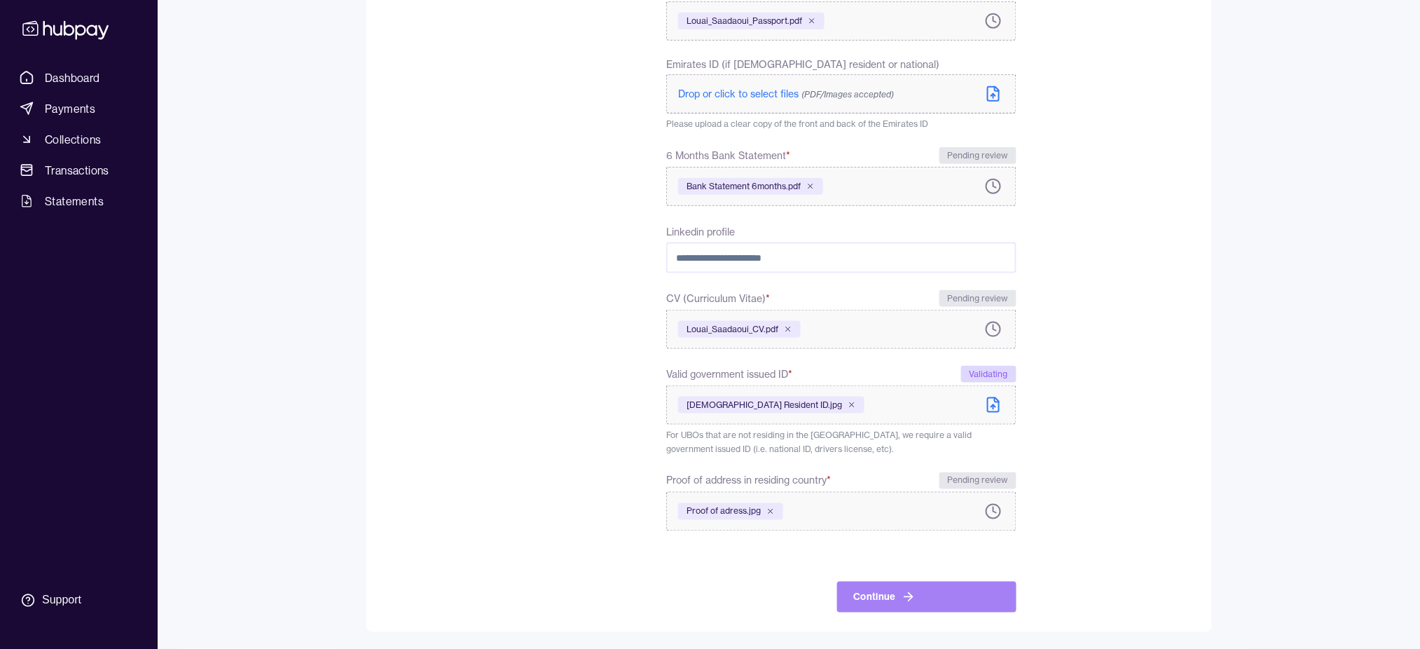
click at [913, 486] on icon "submit" at bounding box center [909, 597] width 14 height 14
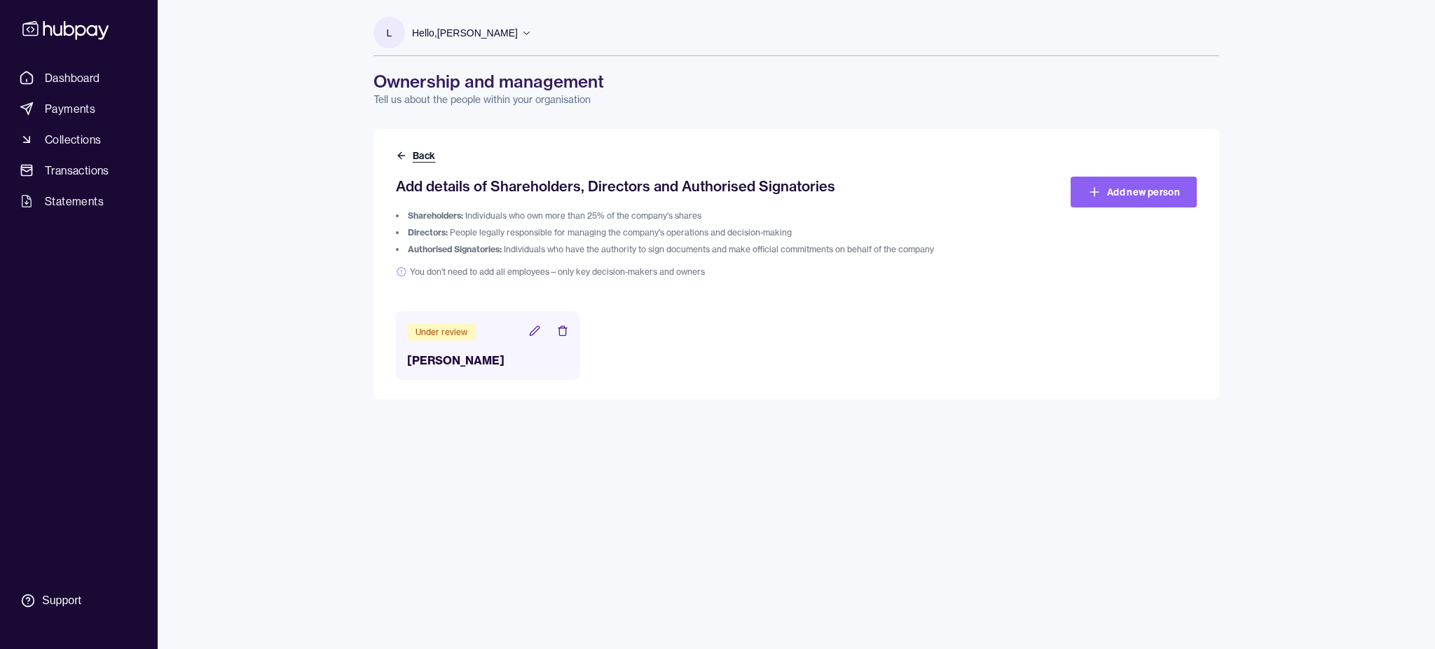
click at [418, 157] on button "Back" at bounding box center [417, 156] width 42 height 14
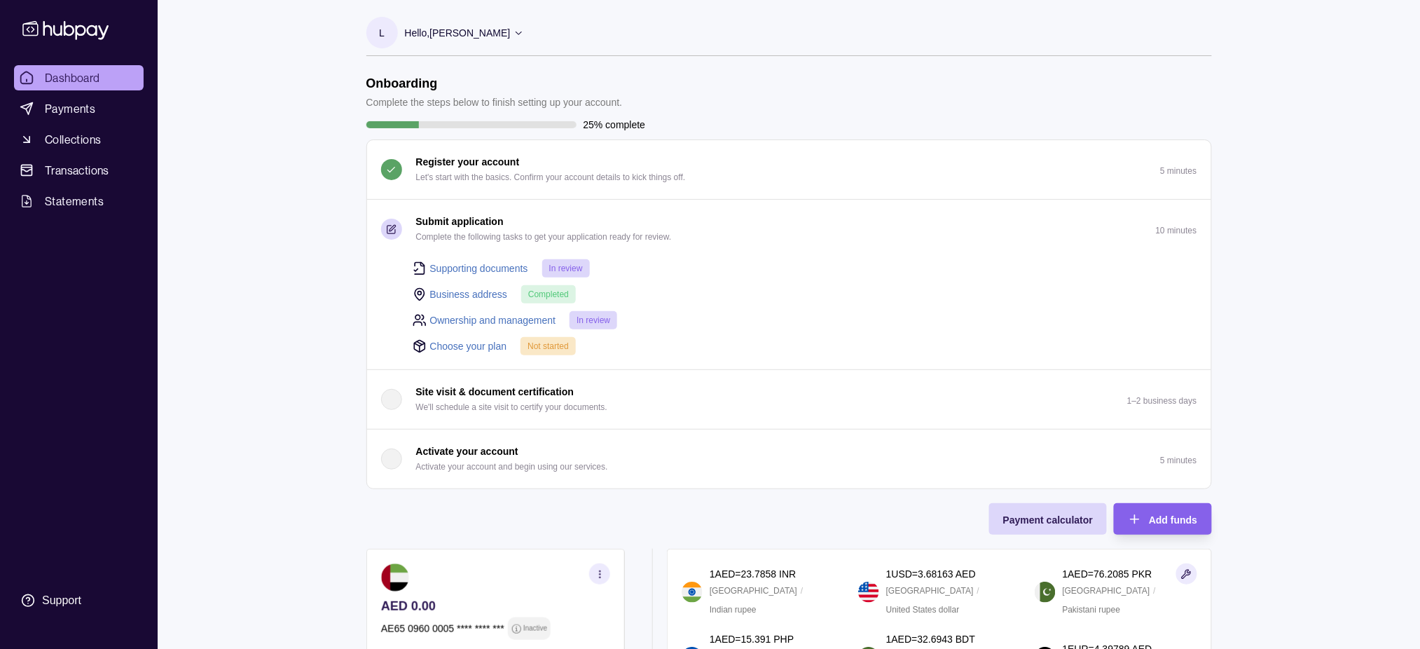
click at [467, 343] on link "Choose your plan" at bounding box center [468, 345] width 77 height 15
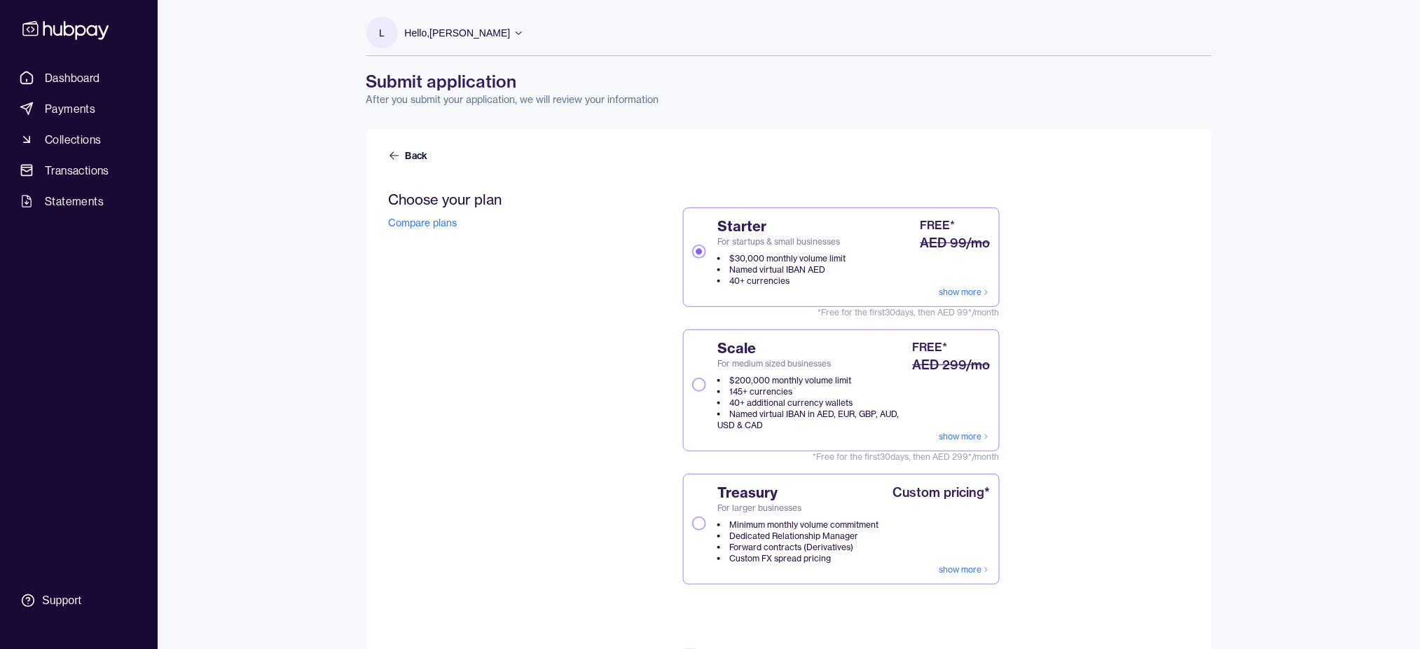
scroll to position [170, 0]
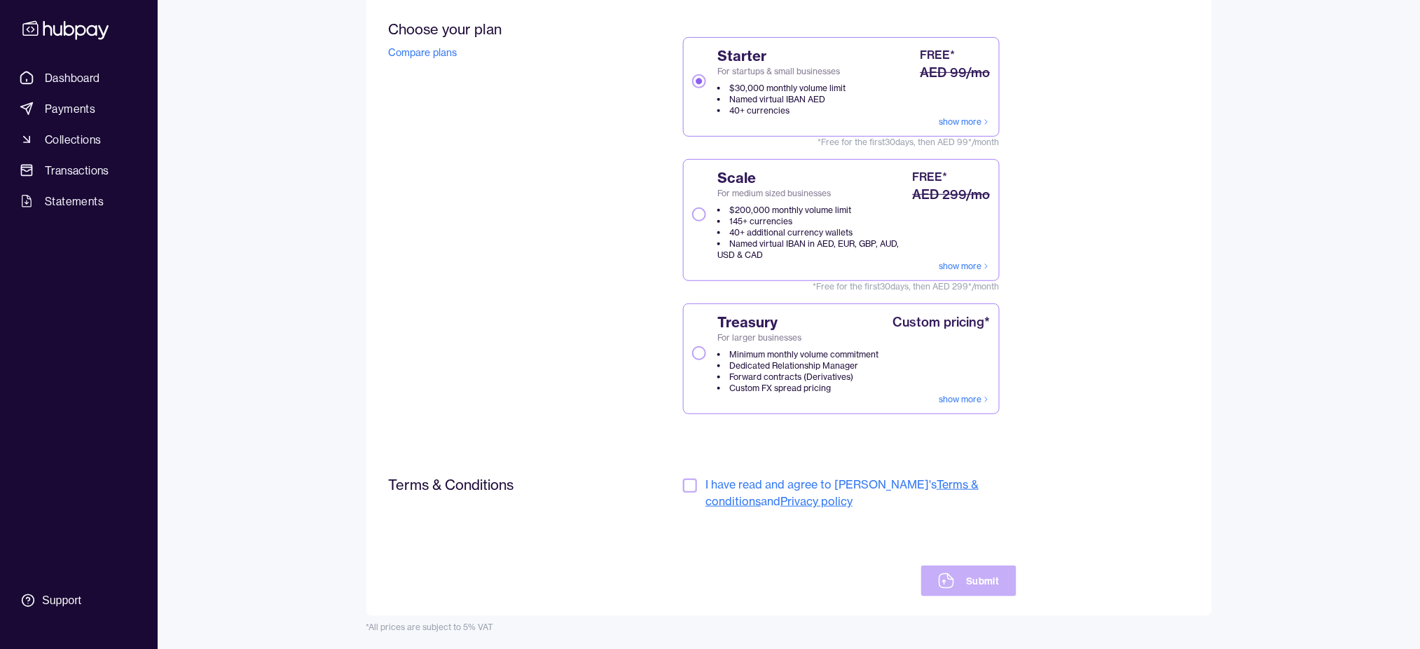
click at [691, 486] on button "button" at bounding box center [690, 485] width 14 height 14
click at [909, 479] on link "Terms & conditions" at bounding box center [841, 492] width 273 height 31
click at [955, 486] on icon at bounding box center [946, 580] width 17 height 17
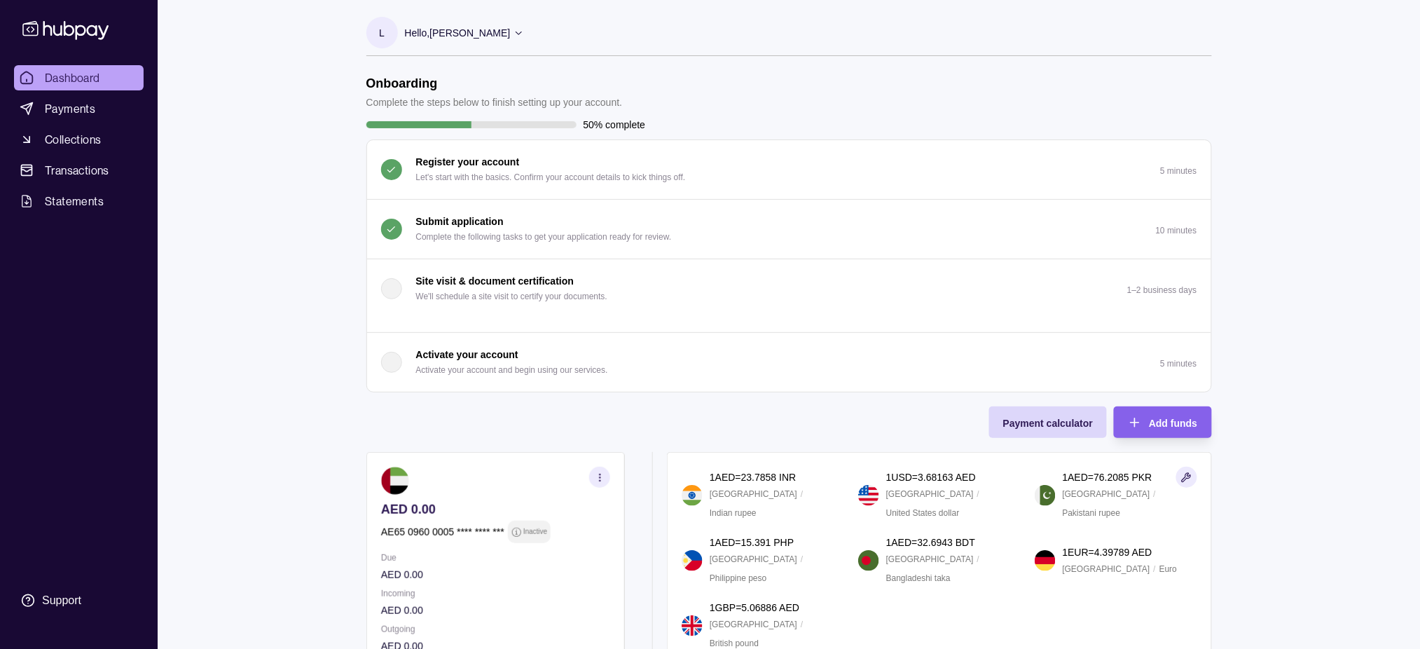
click at [455, 353] on p "Activate your account" at bounding box center [467, 354] width 102 height 15
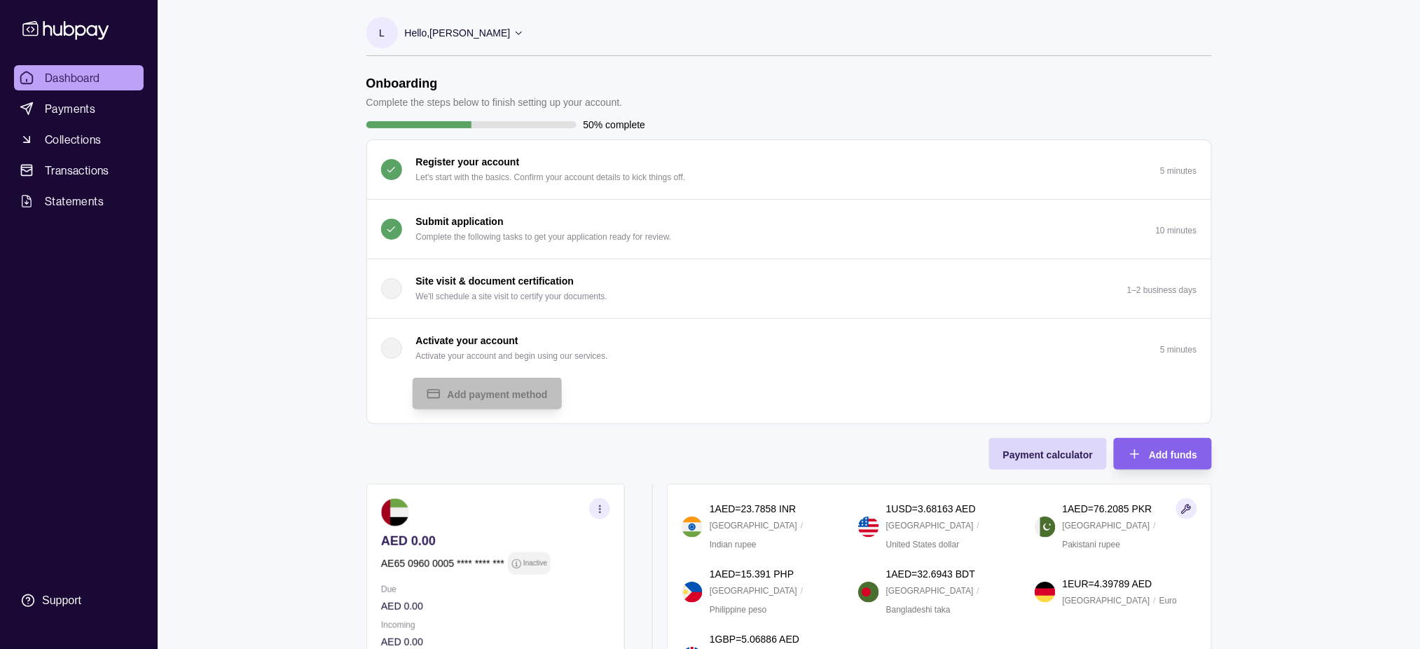
click at [392, 338] on div "button" at bounding box center [391, 348] width 21 height 21
